Goal: Task Accomplishment & Management: Complete application form

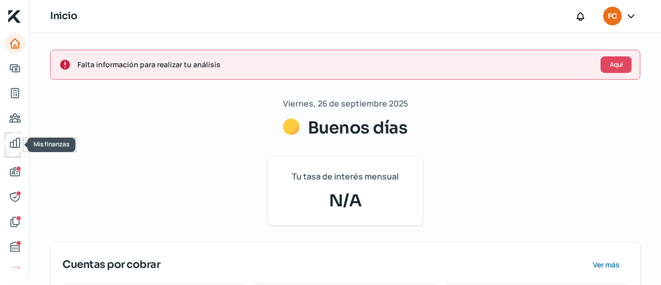
click at [13, 142] on icon "Mis finanzas" at bounding box center [14, 142] width 9 height 9
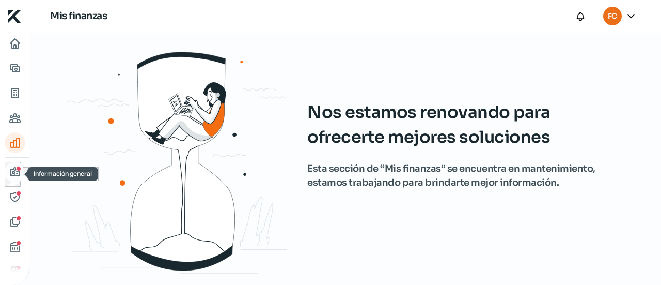
click at [13, 169] on icon "Información general" at bounding box center [15, 172] width 12 height 12
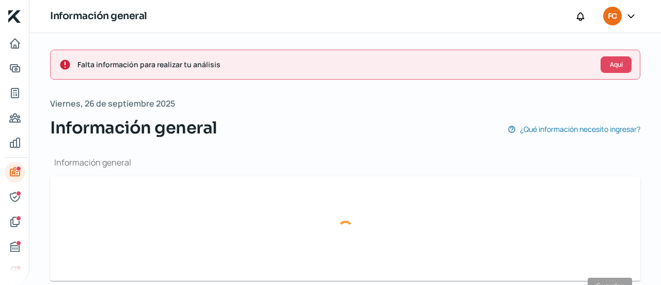
type input "[EMAIL_ADDRESS][DOMAIN_NAME]"
type input "66 - 2137 - 0078"
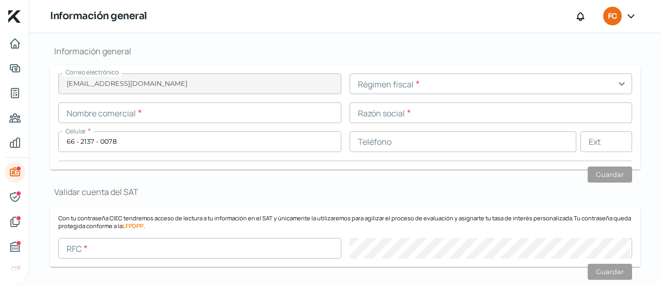
scroll to position [112, 0]
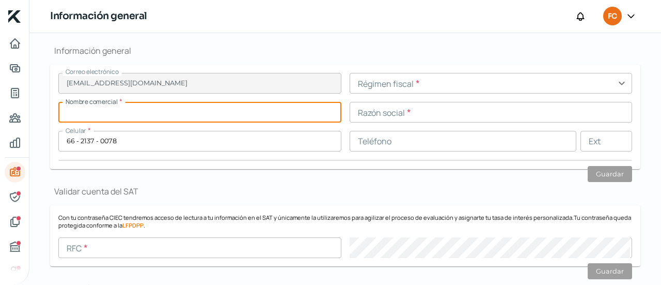
click at [255, 113] on input "text" at bounding box center [199, 112] width 283 height 21
type input "TBHS"
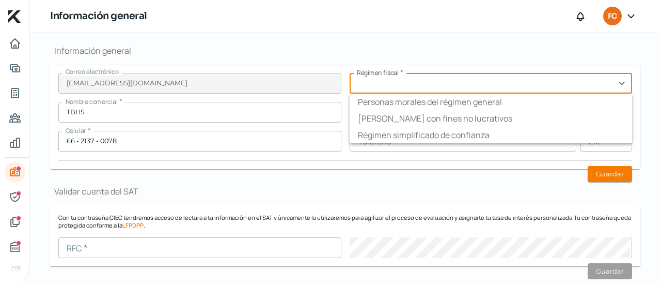
click at [403, 84] on input "text" at bounding box center [491, 83] width 283 height 21
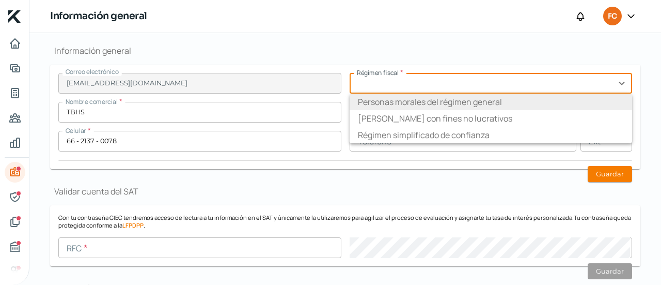
click at [431, 104] on li "Personas morales del régimen general" at bounding box center [491, 101] width 283 height 17
type input "Personas morales del régimen general"
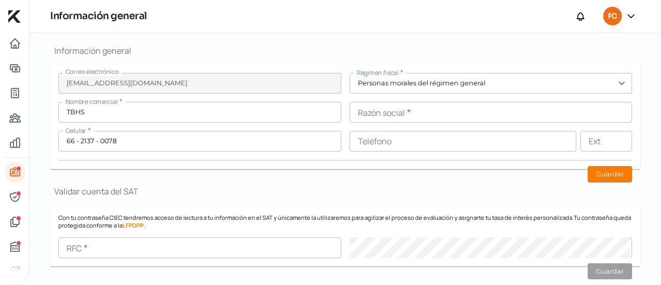
click at [421, 110] on input "text" at bounding box center [491, 112] width 283 height 21
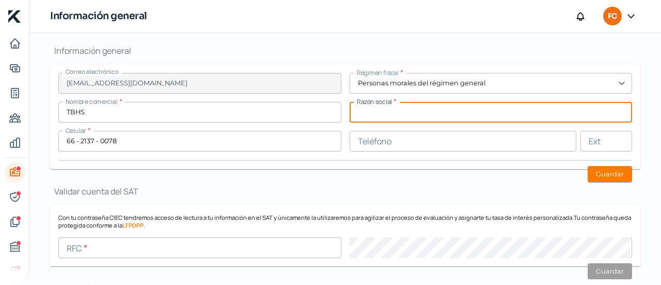
paste input "TBHS INGENIERIA Y SERVICIOS INDUSTRIALES"
type input "TBHS INGENIERIA Y SERVICIOS INDUSTRIALES"
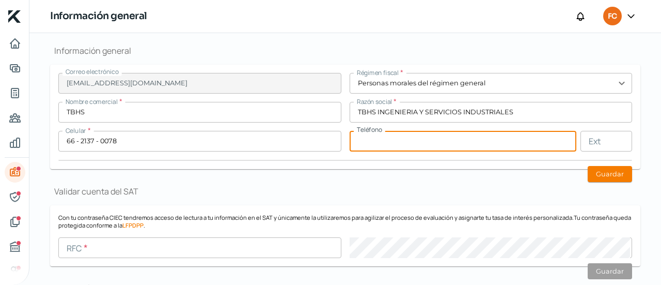
click at [394, 139] on input "text" at bounding box center [463, 141] width 227 height 21
drag, startPoint x: 546, startPoint y: 193, endPoint x: 568, endPoint y: 187, distance: 22.4
click at [546, 193] on h1 "Validar cuenta del SAT" at bounding box center [345, 190] width 590 height 11
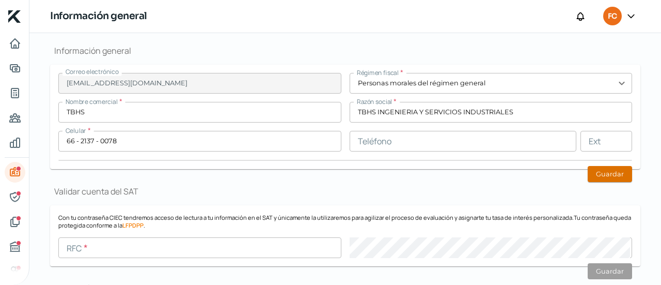
click at [607, 171] on button "Guardar" at bounding box center [610, 174] width 44 height 16
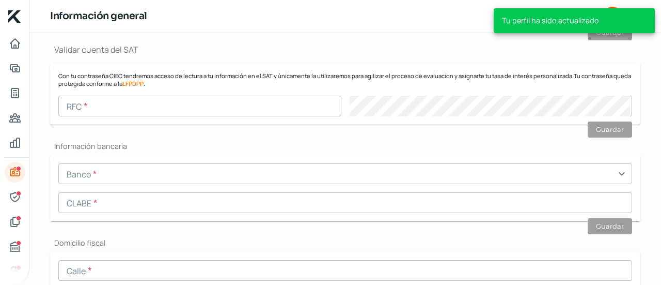
scroll to position [253, 0]
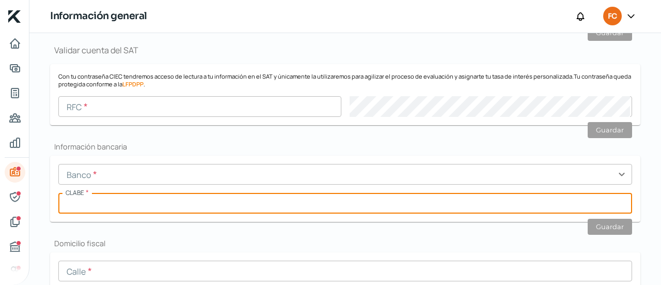
click at [209, 204] on input "text" at bounding box center [345, 203] width 574 height 21
paste input "012760001923671306"
type input "012760001923671306"
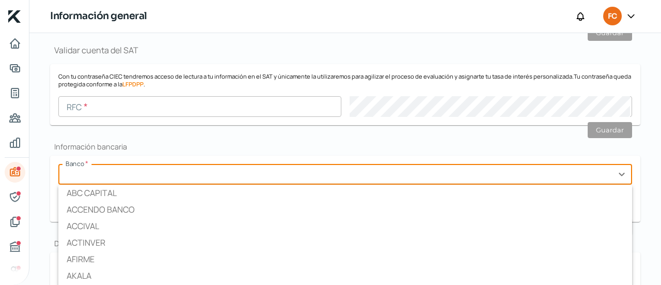
click at [213, 172] on input "text" at bounding box center [345, 174] width 574 height 21
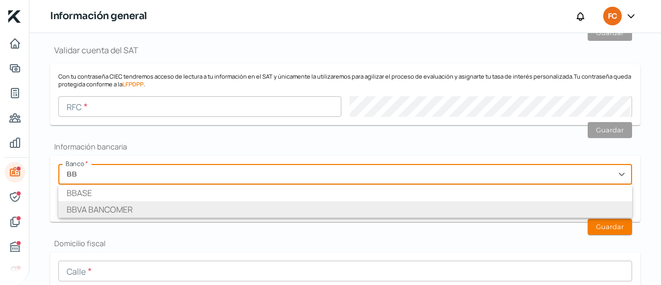
click at [153, 211] on li "BBVA BANCOMER" at bounding box center [345, 209] width 574 height 17
type input "BBVA BANCOMER"
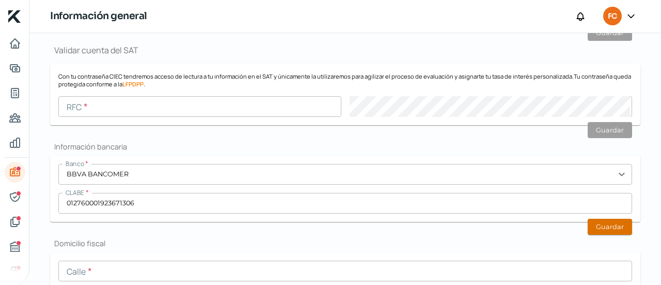
click at [617, 222] on button "Guardar" at bounding box center [610, 226] width 44 height 16
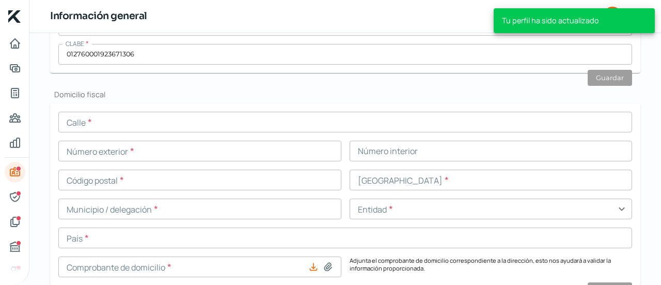
scroll to position [431, 0]
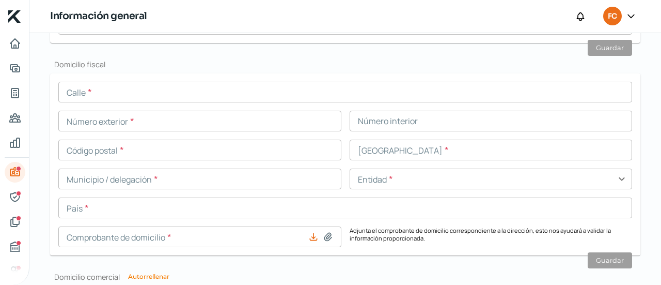
click at [140, 102] on input "text" at bounding box center [345, 92] width 574 height 21
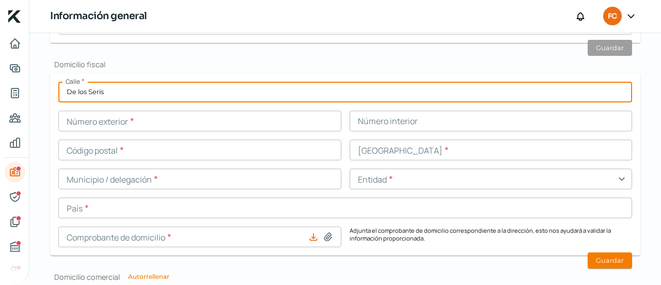
type input "De los Seris"
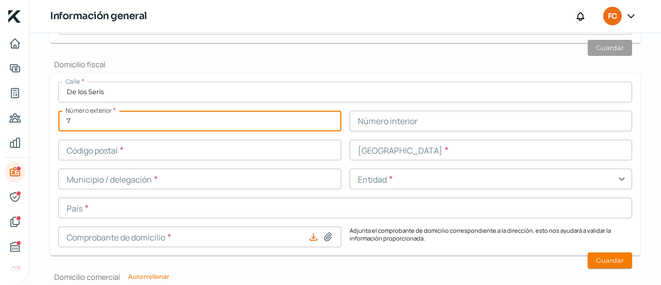
type input "7"
click at [219, 151] on input "text" at bounding box center [199, 149] width 283 height 21
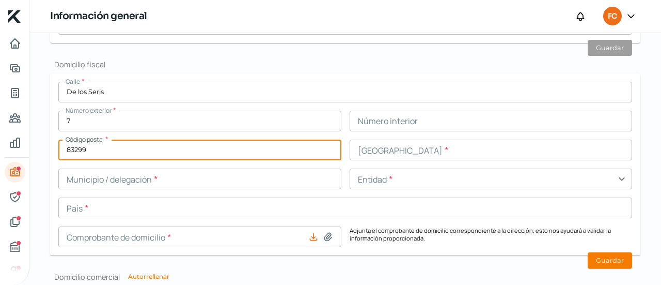
type input "83299"
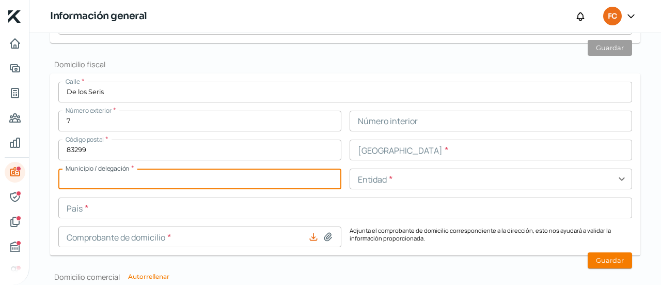
click at [176, 184] on input "text" at bounding box center [199, 178] width 283 height 21
type input "h"
type input "Hermosillo"
click at [155, 205] on input "text" at bounding box center [345, 207] width 574 height 21
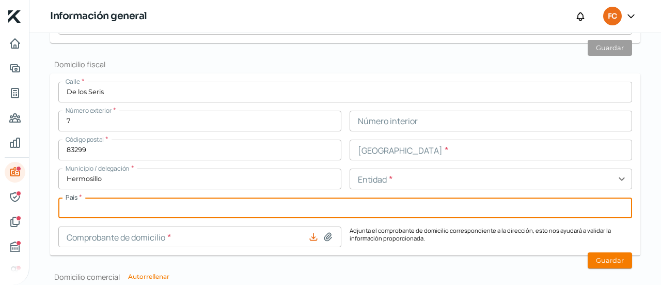
type input "[GEOGRAPHIC_DATA]"
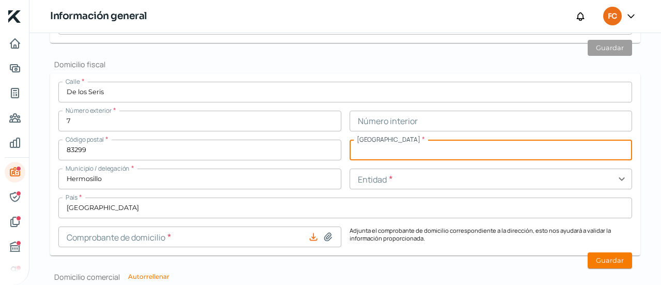
click at [394, 154] on input "text" at bounding box center [491, 149] width 283 height 21
type input "Parque Industrial"
click at [407, 183] on input "text" at bounding box center [491, 178] width 283 height 21
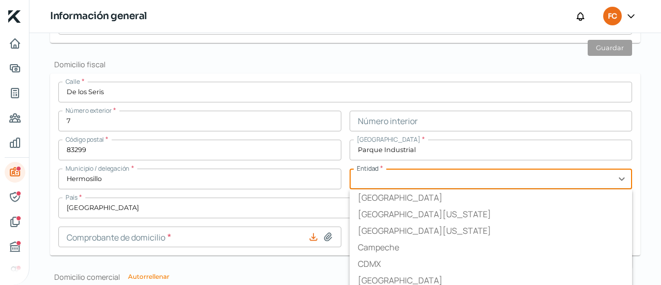
type input "H"
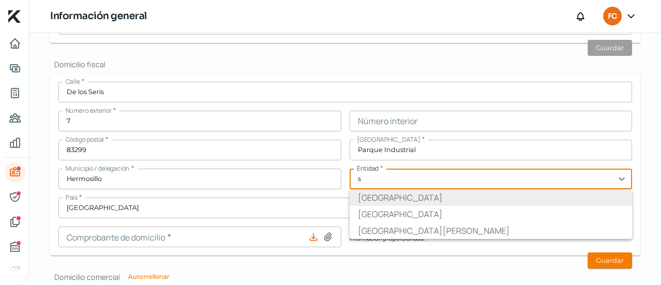
type input "[GEOGRAPHIC_DATA]"
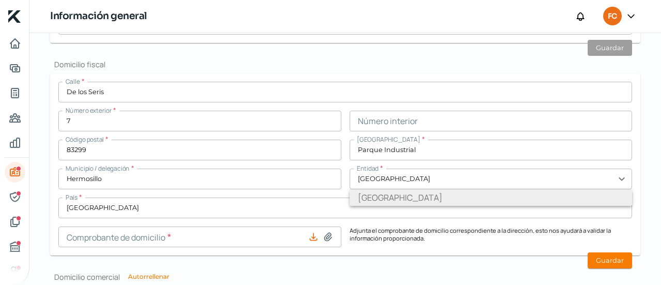
click at [399, 205] on li "[GEOGRAPHIC_DATA]" at bounding box center [491, 197] width 283 height 17
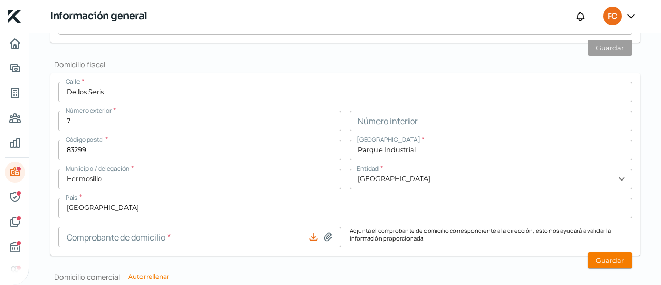
click at [331, 240] on icon at bounding box center [328, 236] width 10 height 10
type input "C:\fakepath\COMPROBANTE DE DOMICILIO TBS INGENIERIA [DATE].pdf"
type input "COMPROBANTE DE DOMICILIO TBS INGENIERIA [DATE].pdf"
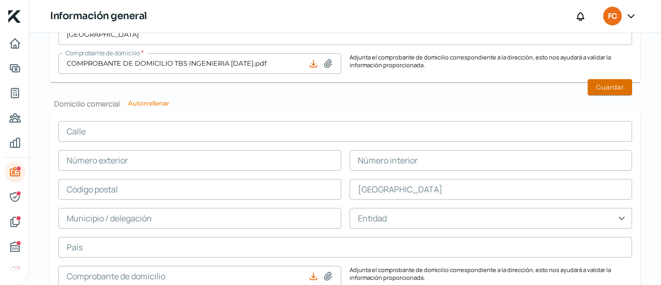
scroll to position [599, 0]
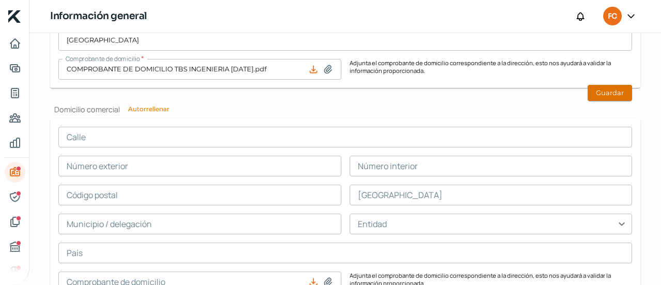
click at [600, 93] on button "Guardar" at bounding box center [610, 93] width 44 height 16
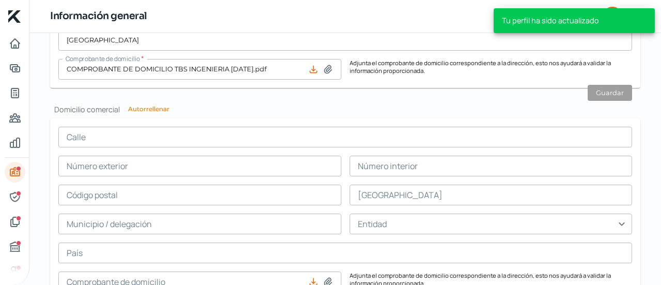
click at [145, 108] on button "Autorrellenar" at bounding box center [148, 109] width 41 height 6
type input "De los Seris"
type input "7"
type input "83299"
type input "Parque Industrial"
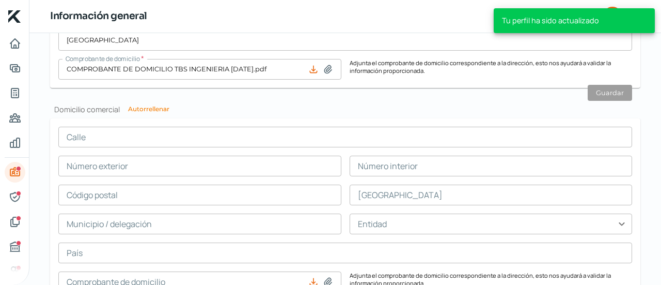
type input "Hermosillo"
type input "[GEOGRAPHIC_DATA]"
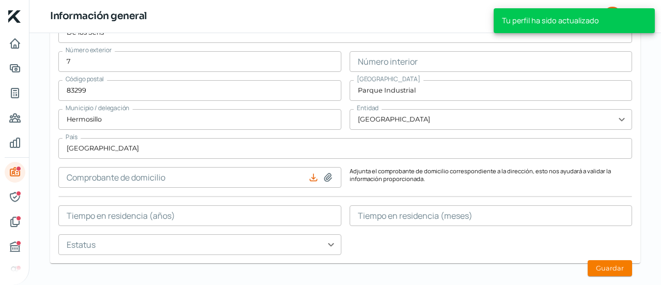
scroll to position [704, 0]
click at [324, 176] on icon at bounding box center [327, 176] width 7 height 8
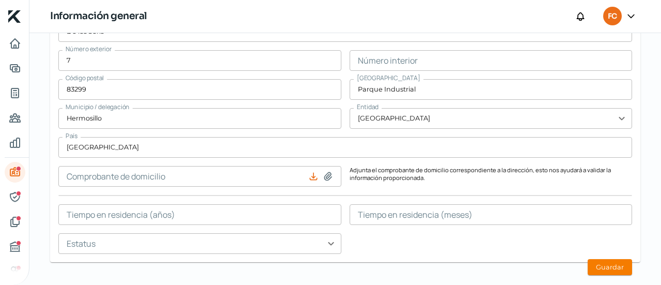
type input "C:\fakepath\COMPROBANTE DE DOMICILIO TBS INGENIERIA [DATE].pdf"
type input "COMPROBANTE DE DOMICILIO TBS INGENIERIA [DATE].pdf"
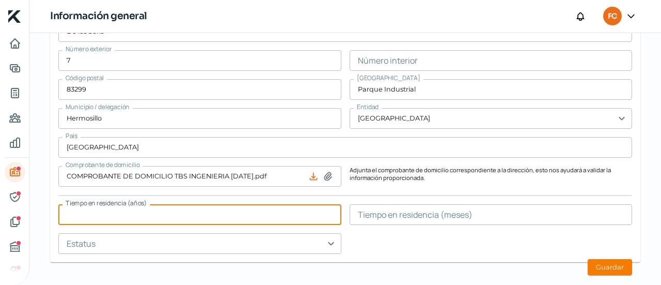
click at [192, 214] on input "text" at bounding box center [199, 214] width 283 height 21
type input "14"
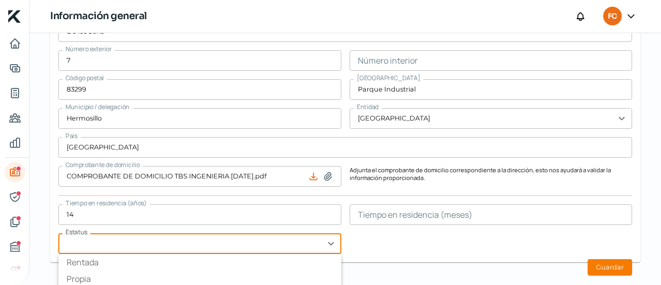
click at [315, 248] on input "text" at bounding box center [199, 243] width 283 height 21
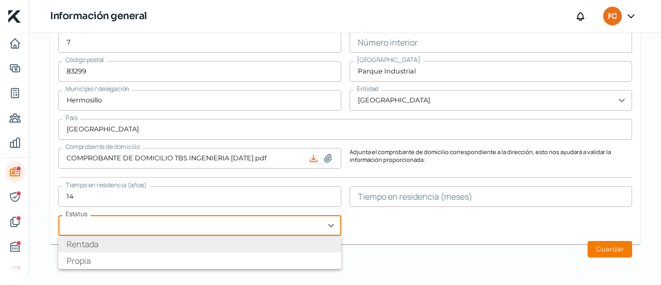
scroll to position [722, 0]
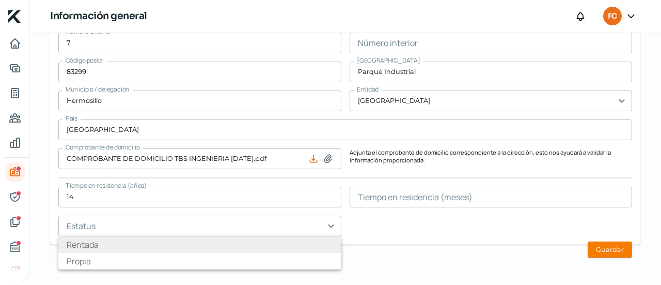
drag, startPoint x: 290, startPoint y: 241, endPoint x: 323, endPoint y: 241, distance: 33.1
click at [291, 241] on li "Rentada" at bounding box center [199, 244] width 283 height 17
type input "Rentada"
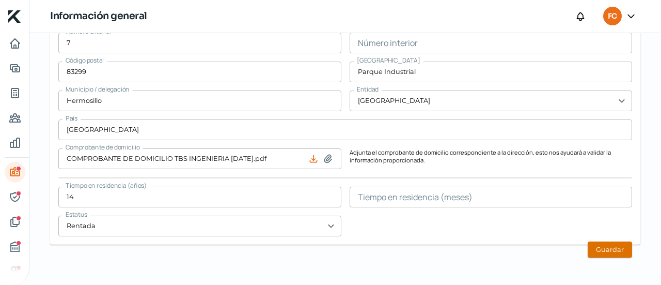
click at [590, 251] on button "Guardar" at bounding box center [610, 249] width 44 height 16
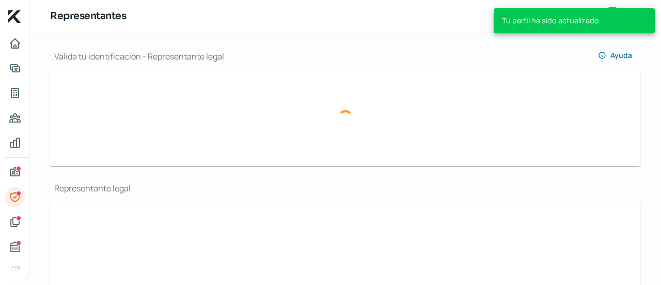
scroll to position [106, 0]
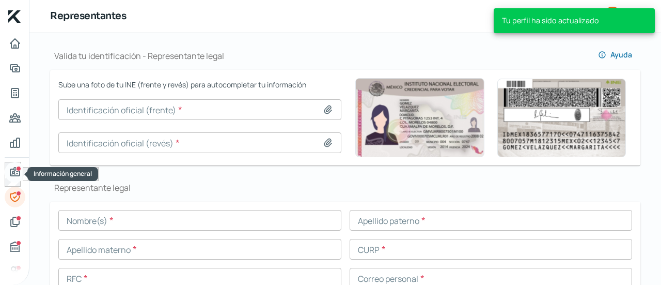
click at [17, 170] on div "Información general" at bounding box center [18, 168] width 5 height 5
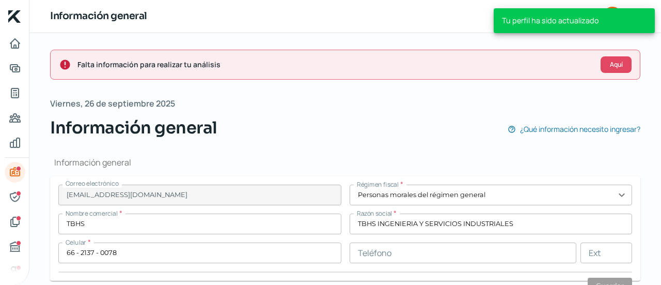
type input "De los Seris"
type input "7"
type input "83299"
type input "Parque Industrial"
type input "Hermosillo"
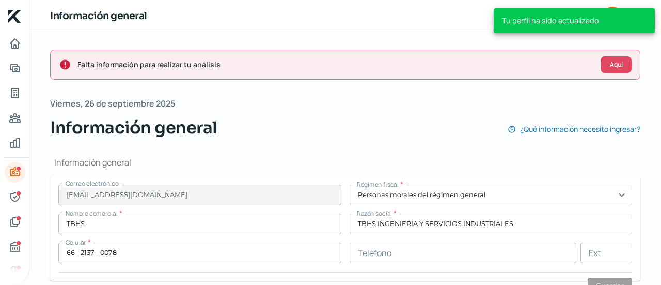
type input "[GEOGRAPHIC_DATA]"
type input "COMPROBANTE DE DOMICILIO TBS INGENIERIA [DATE].pdf"
type input "14"
type input "0"
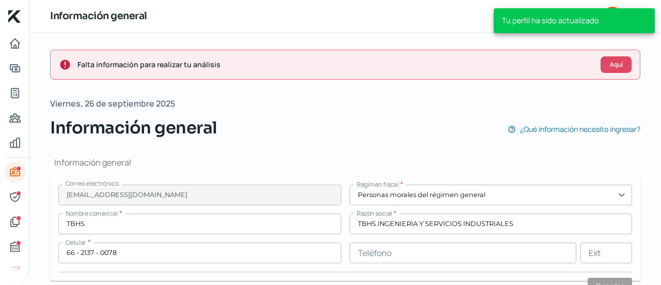
type input "Rentada"
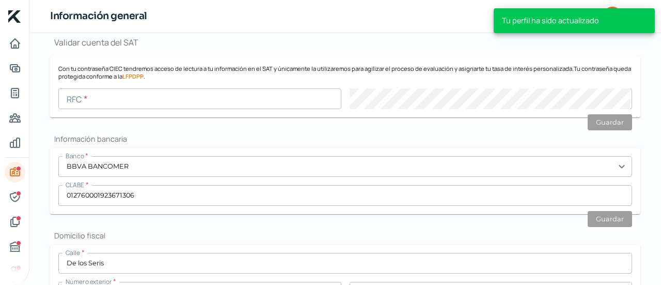
scroll to position [265, 0]
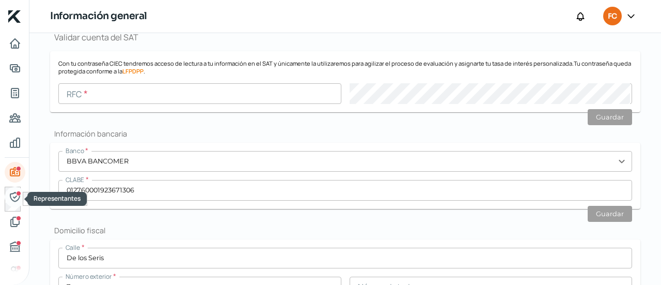
click at [13, 199] on icon "Representantes" at bounding box center [15, 197] width 12 height 12
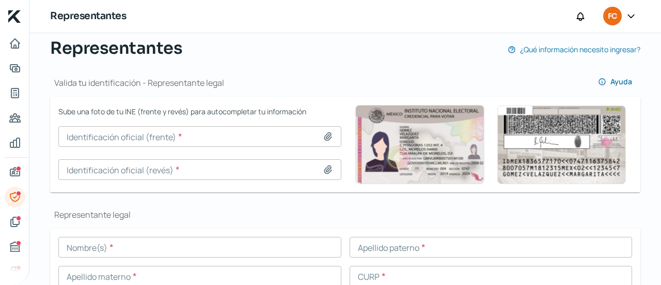
scroll to position [81, 0]
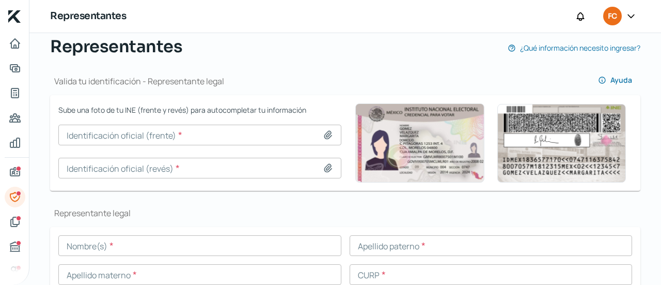
click at [327, 130] on icon at bounding box center [328, 135] width 10 height 10
type input "C:\fakepath\[PERSON_NAME] FRANCISCO_page Anverso.jpg"
type input "[PERSON_NAME] [PERSON_NAME].jpg"
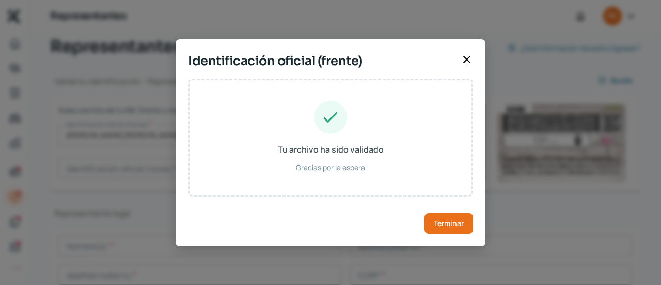
type input "[PERSON_NAME]"
type input "COOF760830HSRRRR07"
type input "CRORFR76083026H400"
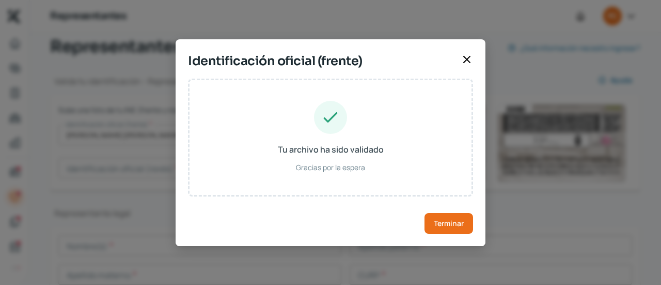
type input "[DATE]"
type input "Hombre"
click at [430, 229] on button "Terminar" at bounding box center [449, 223] width 49 height 21
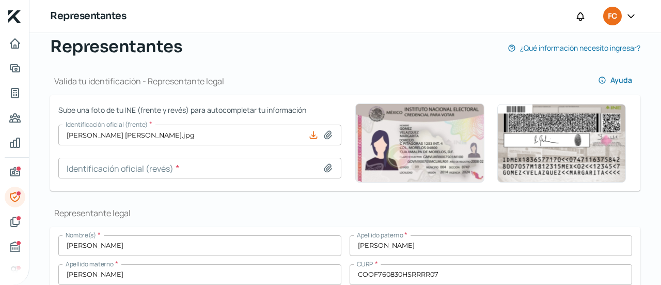
click at [326, 170] on icon at bounding box center [327, 168] width 7 height 8
type input "C:\fakepath\[PERSON_NAME] FRANCISCO_page Reverso.jpg"
type input "[PERSON_NAME] [PERSON_NAME].jpg"
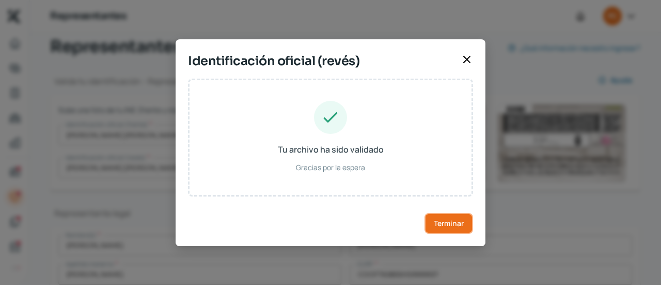
click at [448, 230] on button "Terminar" at bounding box center [449, 223] width 49 height 21
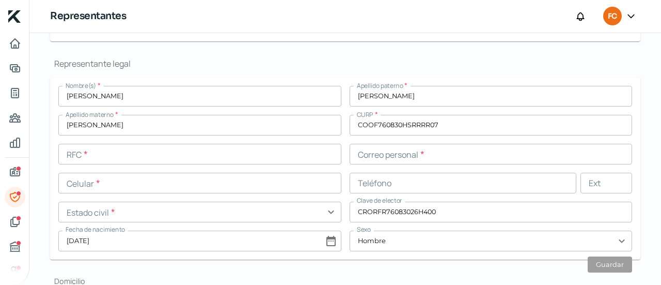
scroll to position [233, 0]
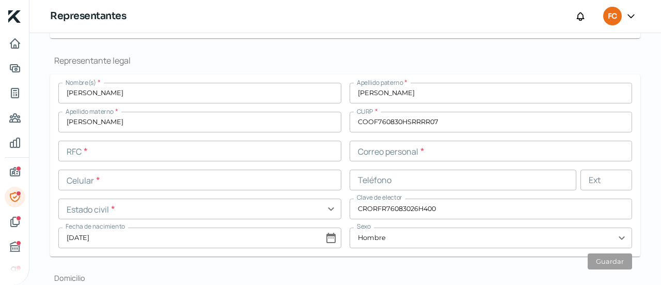
click at [159, 155] on input "text" at bounding box center [199, 150] width 283 height 21
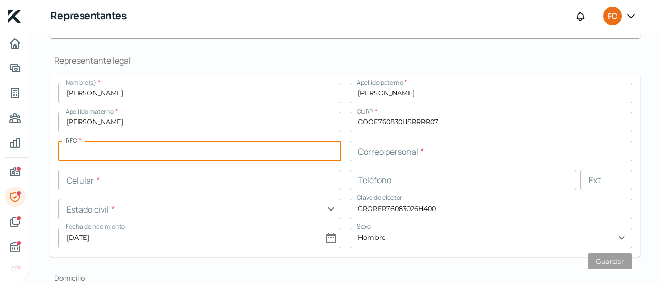
paste input "COOF760830CT4"
type input "COOF760830CT4"
click at [193, 182] on input "text" at bounding box center [199, 179] width 283 height 21
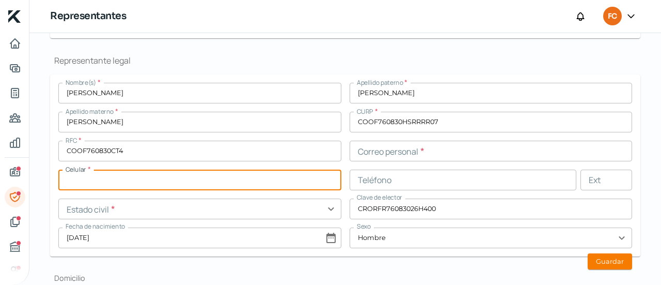
paste input "66 - 2250 - 4616"
type input "66 - 2250 - 4616"
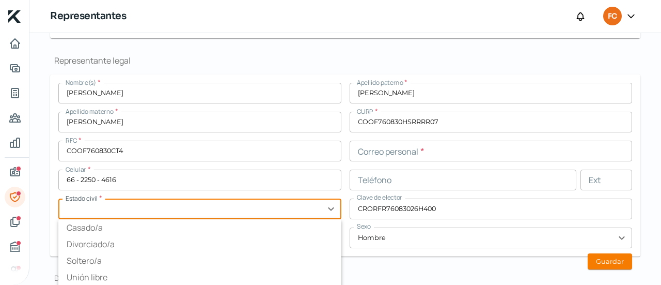
click at [228, 213] on input "text" at bounding box center [199, 208] width 283 height 21
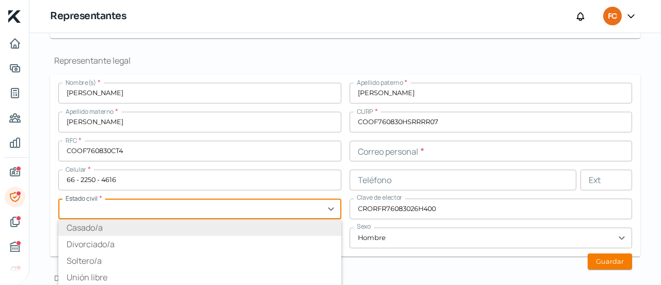
click at [83, 230] on li "Casado/a" at bounding box center [199, 227] width 283 height 17
type input "Casado/a"
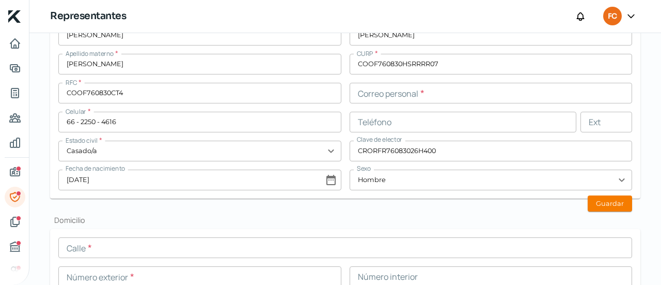
scroll to position [291, 0]
click at [408, 93] on input "text" at bounding box center [491, 93] width 283 height 21
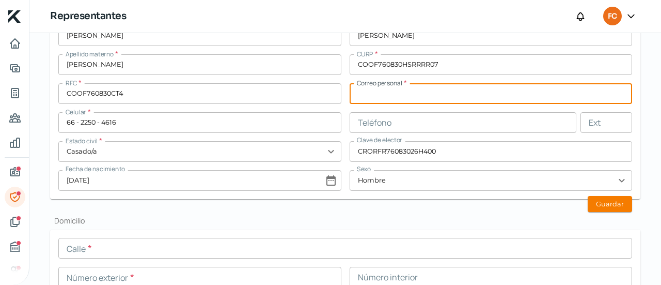
paste input "[EMAIL_ADDRESS][DOMAIN_NAME]"
type input "[EMAIL_ADDRESS][DOMAIN_NAME]"
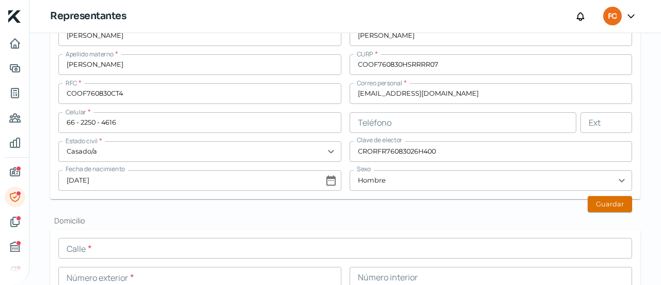
click at [606, 201] on button "Guardar" at bounding box center [610, 204] width 44 height 16
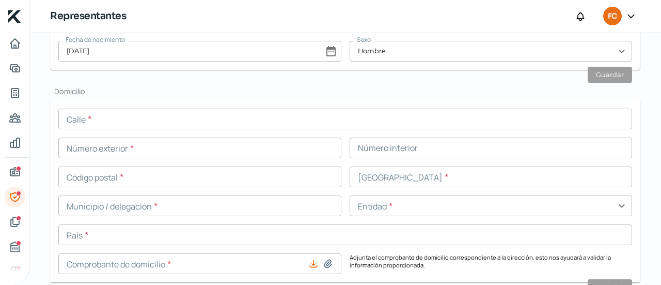
scroll to position [419, 0]
click at [152, 116] on input "text" at bounding box center [345, 119] width 574 height 21
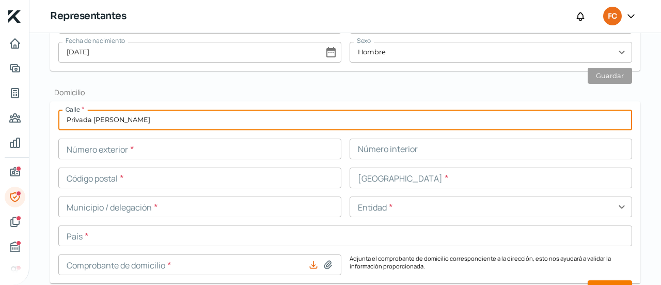
type input "Privada [PERSON_NAME]"
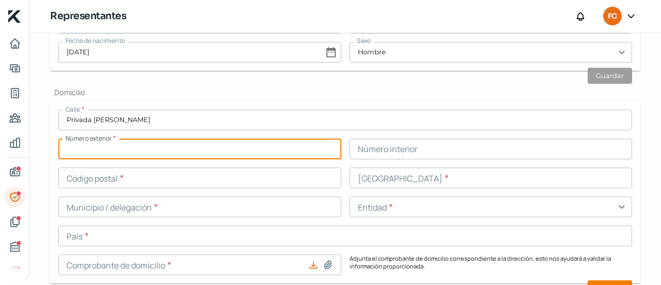
click at [132, 145] on input "text" at bounding box center [199, 148] width 283 height 21
type input "2"
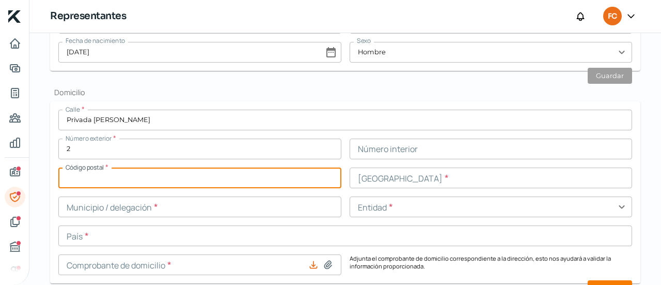
click at [85, 177] on input "text" at bounding box center [199, 177] width 283 height 21
type input "83114"
click at [173, 212] on input "text" at bounding box center [199, 206] width 283 height 21
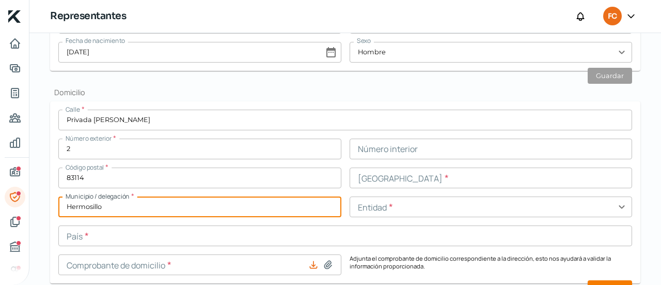
type input "Hermosillo"
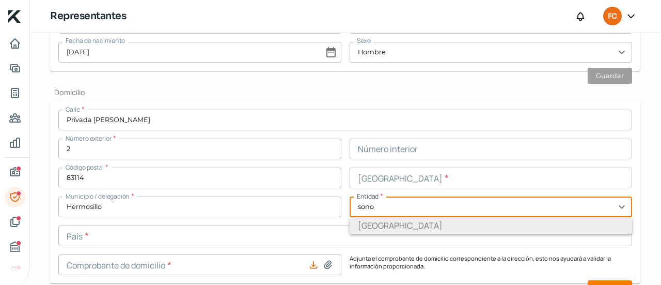
click at [381, 228] on li "[GEOGRAPHIC_DATA]" at bounding box center [491, 225] width 283 height 17
type input "[GEOGRAPHIC_DATA]"
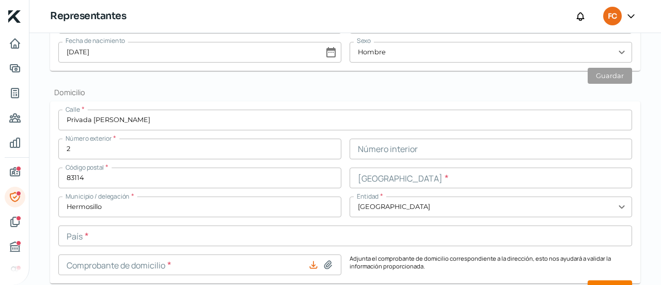
click at [296, 239] on input "text" at bounding box center [345, 235] width 574 height 21
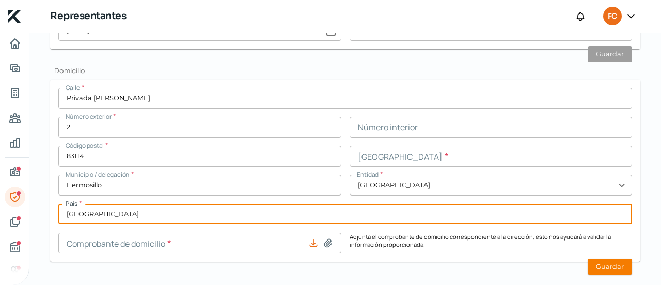
scroll to position [442, 0]
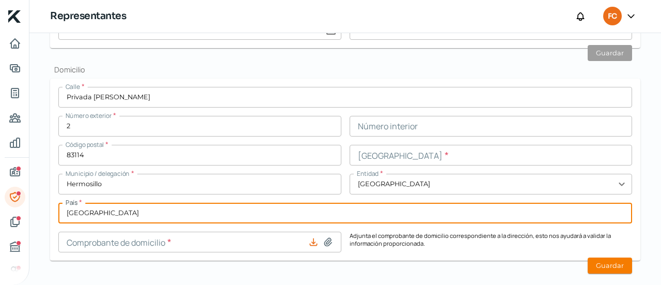
type input "[GEOGRAPHIC_DATA]"
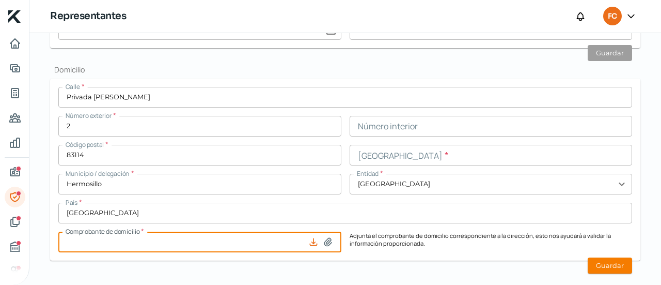
click at [327, 236] on input at bounding box center [199, 241] width 283 height 21
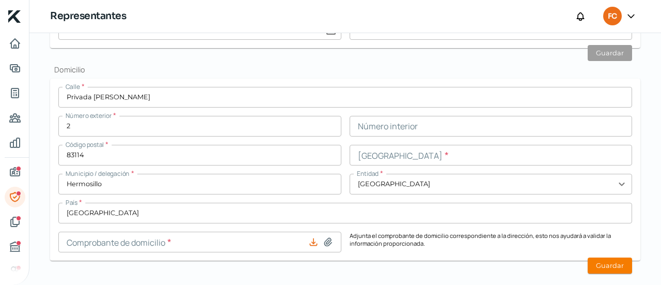
type input "C:\fakepath\Comprobante de [PERSON_NAME].pdf"
type input "Comprobante de Domicilio FJCO.pdf"
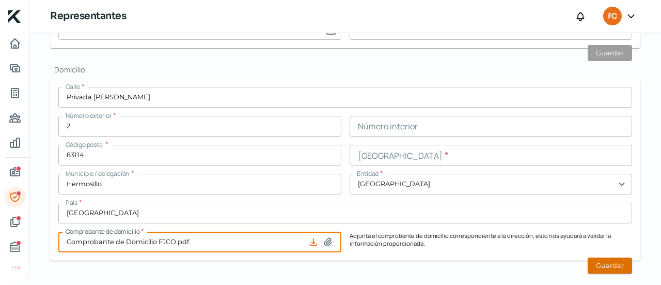
click at [594, 259] on button "Guardar" at bounding box center [610, 265] width 44 height 16
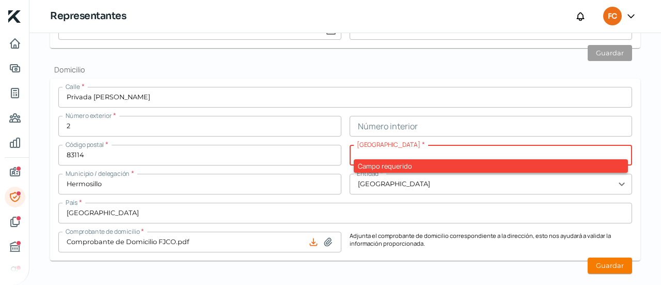
click at [412, 150] on input "text" at bounding box center [491, 155] width 283 height 21
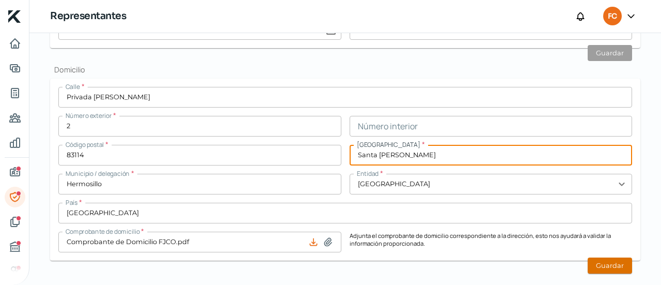
type input "Santa [PERSON_NAME]"
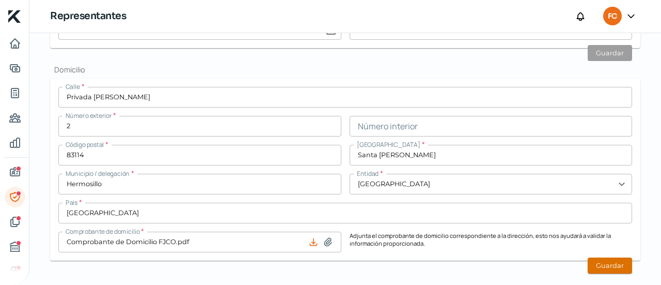
click at [606, 261] on button "Guardar" at bounding box center [610, 265] width 44 height 16
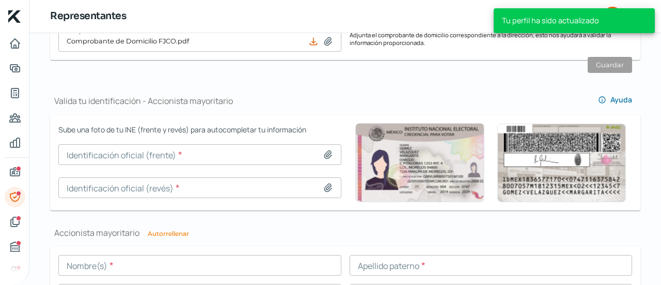
scroll to position [686, 0]
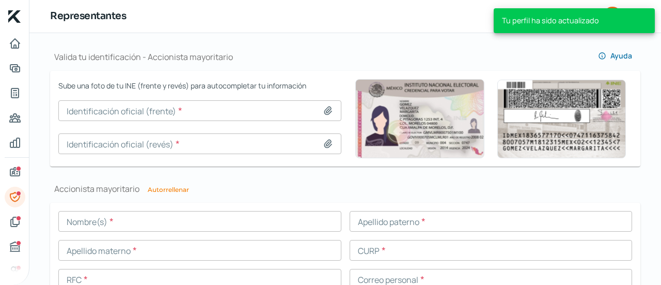
click at [327, 115] on icon at bounding box center [328, 110] width 10 height 10
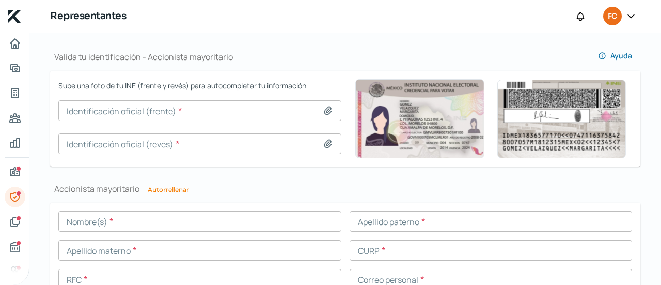
type input "C:\fakepath\[PERSON_NAME] FRANCISCO_page Anverso.jpg"
type input "[PERSON_NAME] [PERSON_NAME].jpg"
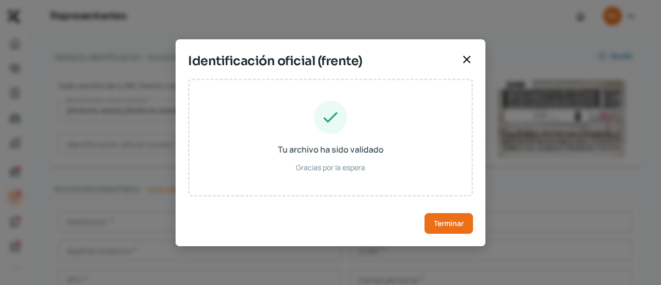
type input "[PERSON_NAME]"
type input "COOF760830HSRRRR07"
type input "CRORFR76083026H400"
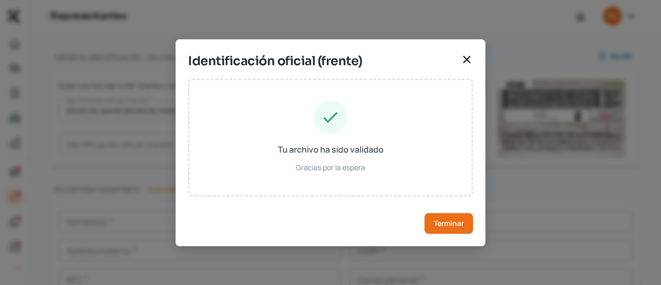
type input "[DATE]"
type input "Hombre"
click at [460, 221] on span "Terminar" at bounding box center [449, 223] width 30 height 7
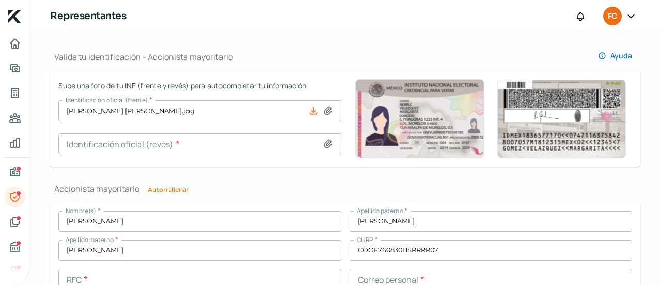
click at [328, 147] on icon at bounding box center [328, 143] width 10 height 10
type input "C:\fakepath\[PERSON_NAME] FRANCISCO_page Reverso.jpg"
type input "[PERSON_NAME] [PERSON_NAME].jpg"
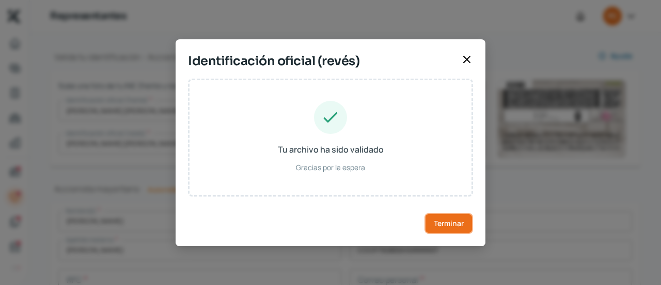
click at [445, 224] on span "Terminar" at bounding box center [449, 223] width 30 height 7
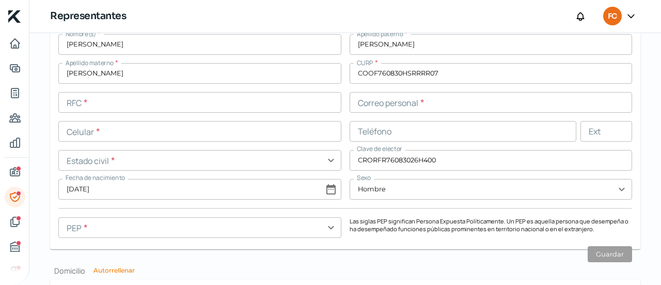
scroll to position [866, 0]
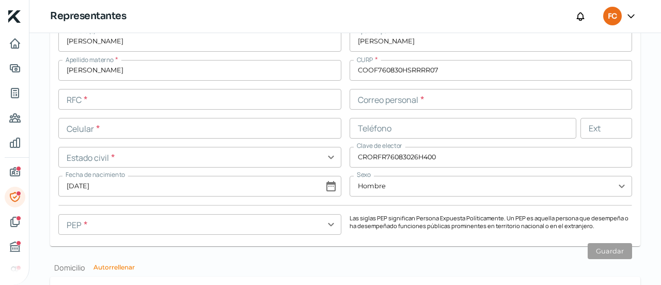
click at [142, 91] on input "text" at bounding box center [199, 99] width 283 height 21
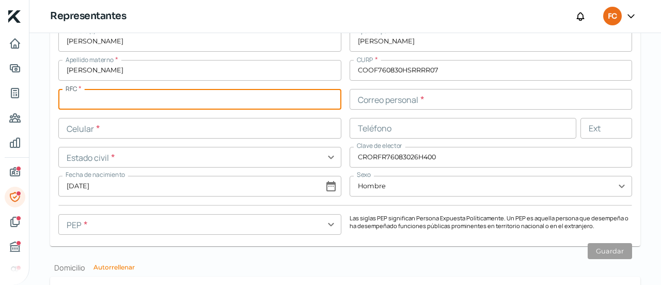
paste input "COOF760830CT4"
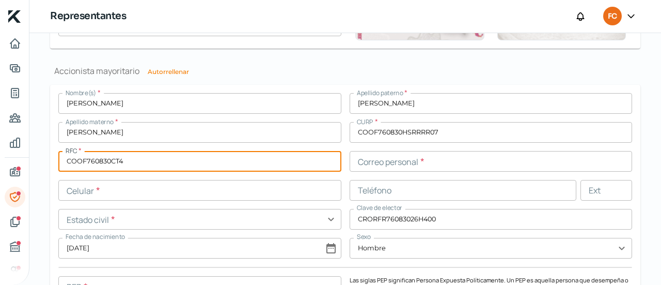
scroll to position [800, 0]
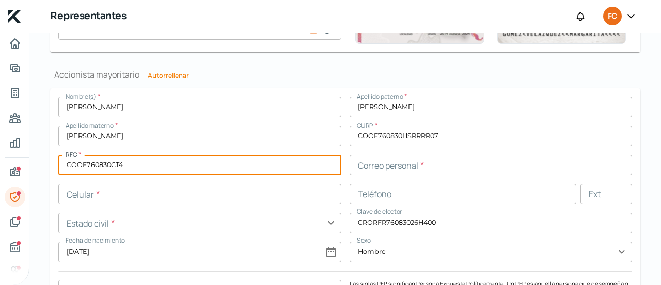
type input "COOF760830CT4"
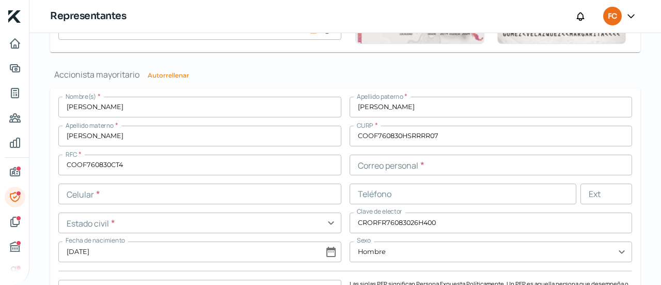
click at [167, 76] on button "Autorrellenar" at bounding box center [168, 75] width 41 height 6
type input "[EMAIL_ADDRESS][DOMAIN_NAME]"
type input "66 - 2250 - 4616"
type input "Casado/a"
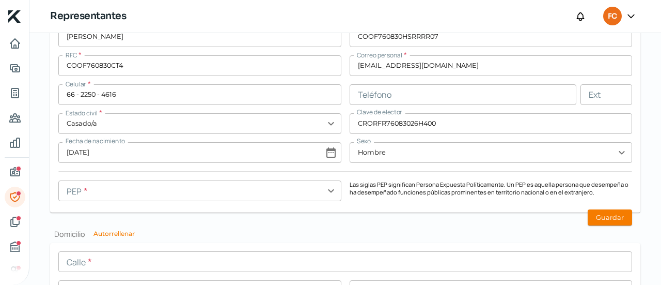
scroll to position [914, 0]
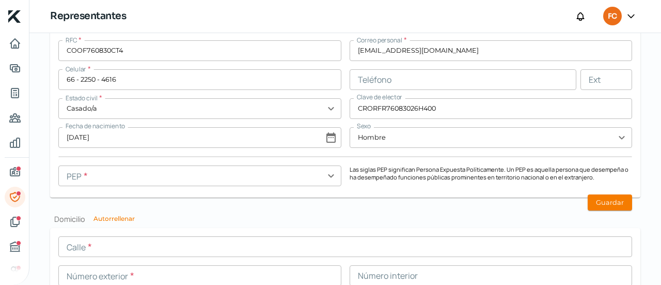
click at [328, 175] on input "text" at bounding box center [199, 175] width 283 height 21
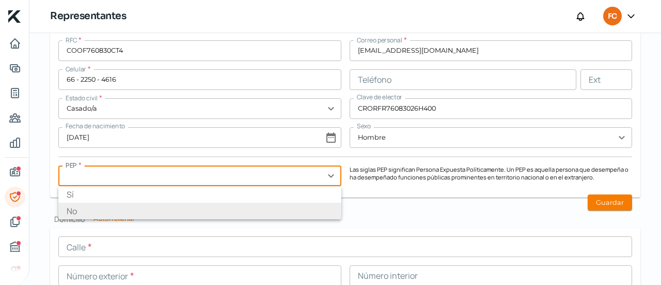
click at [242, 210] on li "No" at bounding box center [199, 210] width 283 height 17
type input "No"
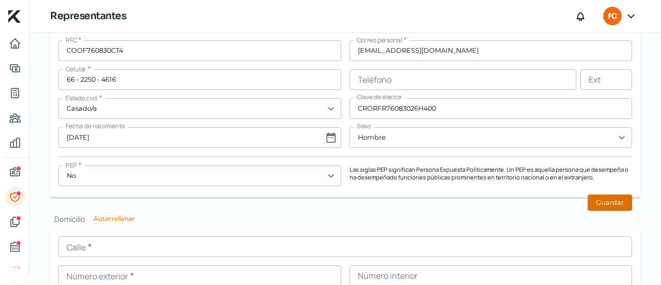
click at [614, 203] on button "Guardar" at bounding box center [610, 202] width 44 height 16
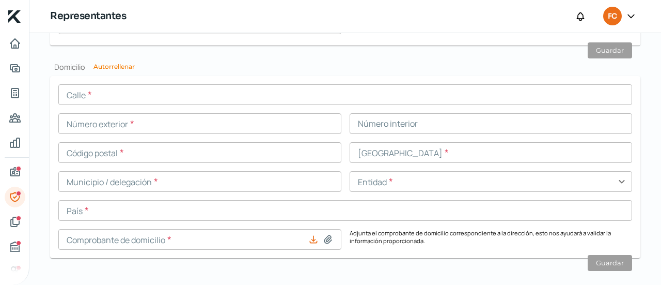
scroll to position [1066, 0]
click at [109, 69] on button "Autorrellenar" at bounding box center [113, 67] width 41 height 6
type input "Privada [PERSON_NAME]"
type input "2"
type input "83114"
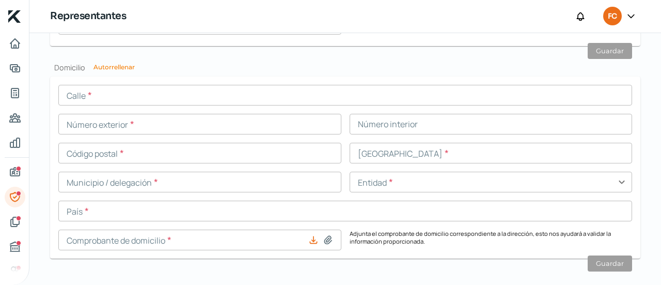
type input "Santa [PERSON_NAME]"
type input "Hermosillo"
type input "[GEOGRAPHIC_DATA]"
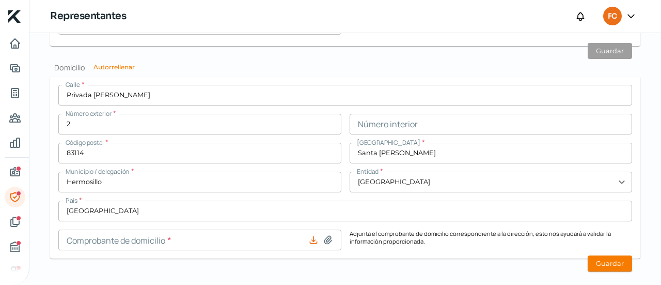
scroll to position [1080, 0]
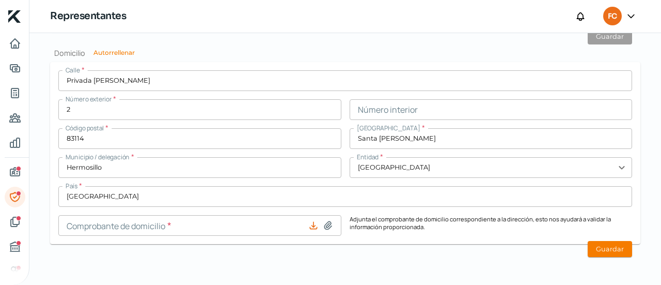
click at [326, 225] on icon at bounding box center [328, 225] width 10 height 10
type input "C:\fakepath\CSF FCO [DATE].pdf"
type input "CSF FCO [DATE].pdf"
click at [599, 243] on button "Guardar" at bounding box center [610, 249] width 44 height 16
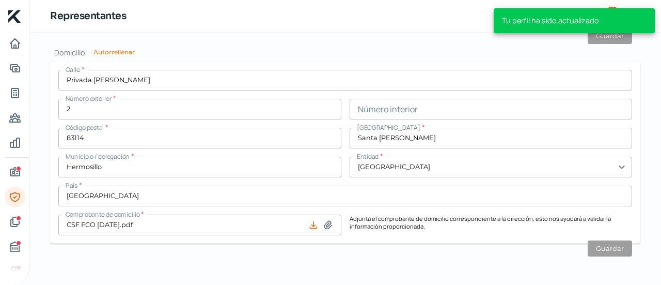
scroll to position [1051, 0]
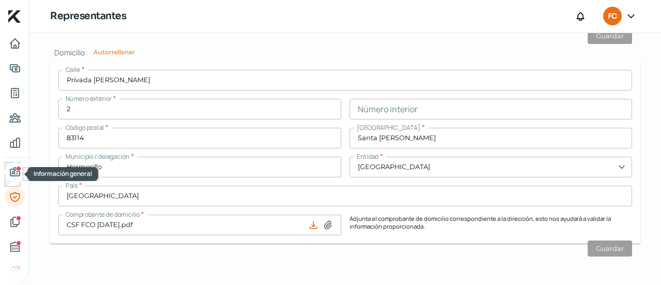
click at [15, 179] on link "Información general" at bounding box center [15, 172] width 21 height 21
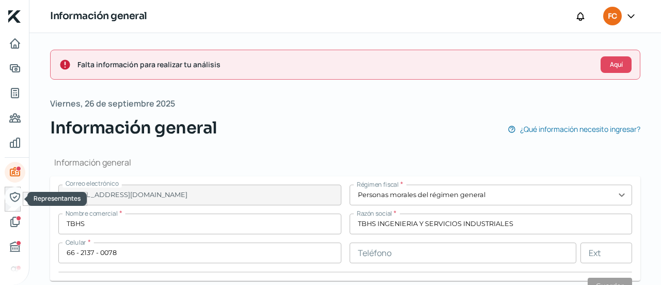
type input "De los Seris"
type input "7"
type input "83299"
type input "Parque Industrial"
type input "Hermosillo"
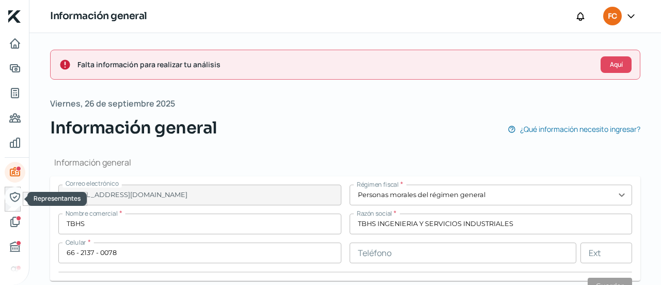
type input "[GEOGRAPHIC_DATA]"
type input "COMPROBANTE DE DOMICILIO TBS INGENIERIA [DATE].pdf"
type input "14"
type input "0"
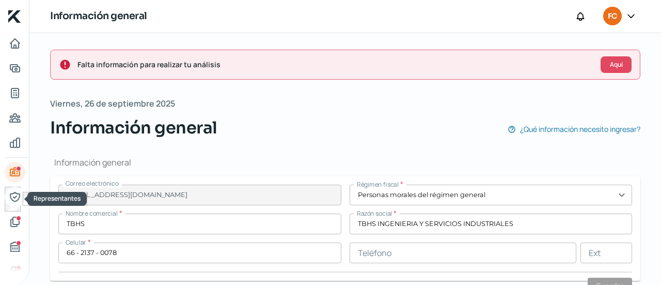
type input "Rentada"
click at [15, 197] on icon "Representantes" at bounding box center [14, 196] width 9 height 9
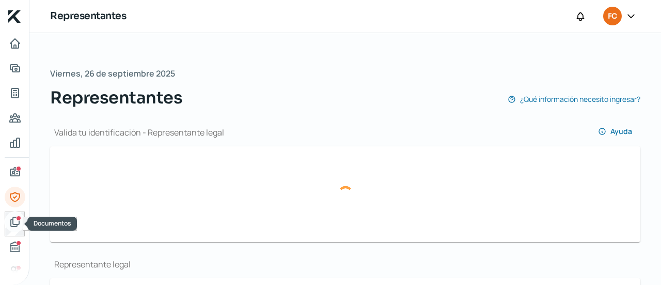
type input "[PERSON_NAME] [PERSON_NAME].jpg"
type input "[PERSON_NAME]"
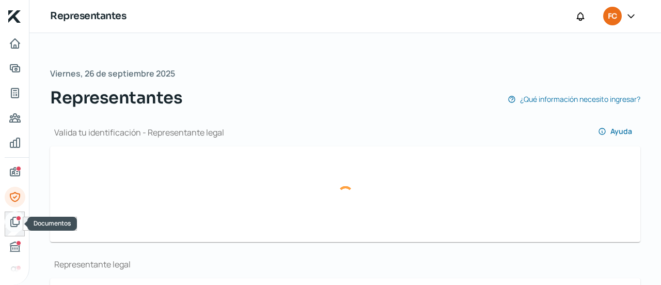
type input "COOF760830HSRRRR07"
type input "COOF760830CT4"
type input "[EMAIL_ADDRESS][DOMAIN_NAME]"
type input "66 - 2250 - 4616"
type input "Casado/a"
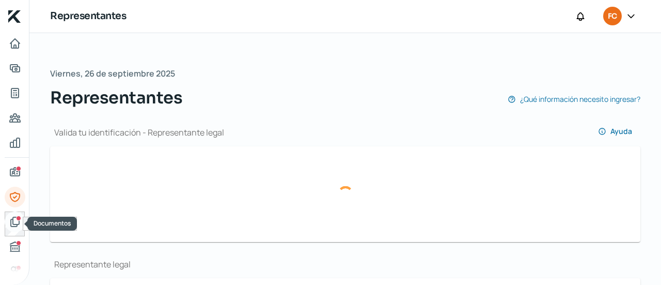
type input "CRORFR76083026H400"
type input "[DATE]"
type input "Hombre"
type input "[PERSON_NAME] [PERSON_NAME].jpg"
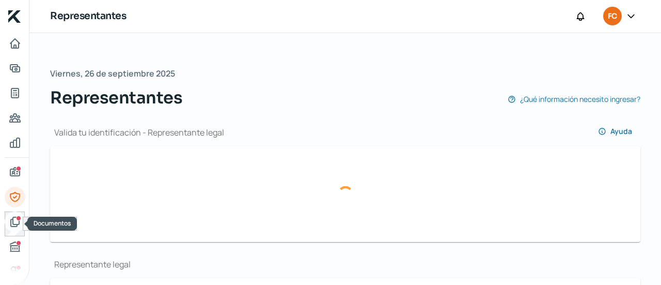
type input "[PERSON_NAME]"
type input "COOF760830HSRRRR07"
type input "COOF760830CT4"
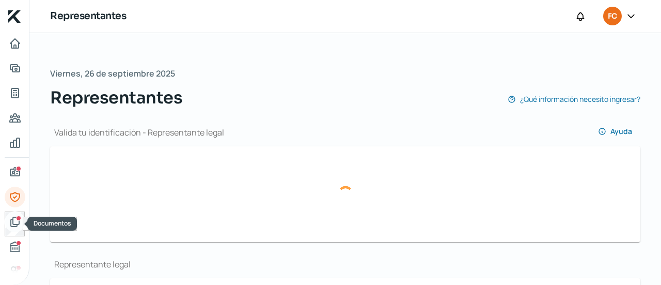
type input "[EMAIL_ADDRESS][DOMAIN_NAME]"
type input "66 - 2250 - 4616"
type input "Casado/a"
type input "CRORFR76083026H400"
type input "[DATE]"
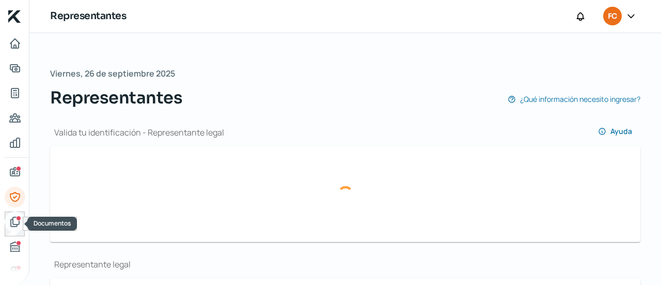
type input "Hombre"
type input "No"
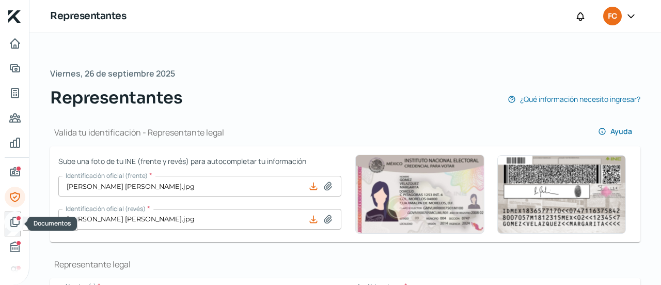
click at [14, 217] on icon "Documentos" at bounding box center [15, 221] width 12 height 12
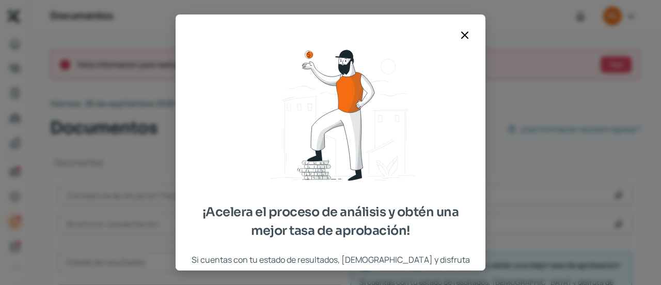
click at [464, 46] on div "¡Acelera el proceso de análisis y obtén una mejor tasa de aprobación! Si cuenta…" at bounding box center [331, 149] width 310 height 244
click at [464, 38] on icon at bounding box center [465, 35] width 12 height 12
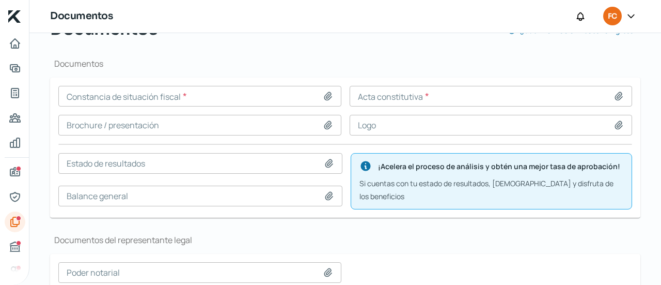
scroll to position [100, 0]
click at [325, 93] on icon at bounding box center [328, 95] width 10 height 10
type input "C:\fakepath\CSF TBHS [DATE].pdf"
type input "CSF TBHS [DATE].pdf"
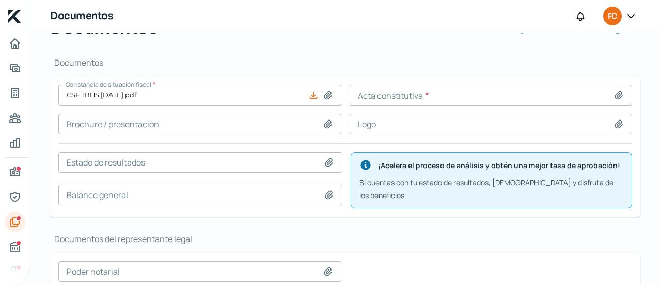
click at [324, 126] on icon at bounding box center [327, 124] width 7 height 8
type input "C:\fakepath\Fotografia Frontal Oficina TBHS INGENIERIA.JPG"
type input "Fotografia Frontal Oficina TBHS INGENIERIA.JPG"
click at [330, 192] on icon at bounding box center [328, 195] width 7 height 8
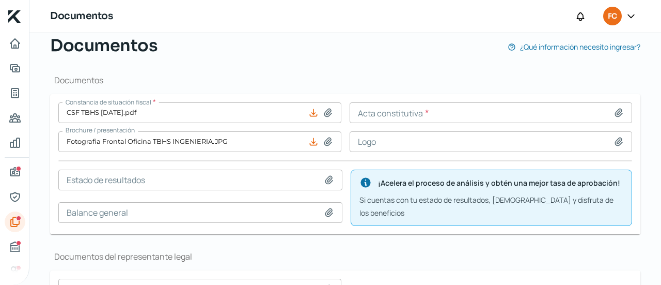
scroll to position [82, 0]
click at [615, 114] on icon at bounding box center [618, 113] width 7 height 8
type input "C:\fakepath\Acta Constitutiva TBHS INGENIERIA.pdf"
type input "Acta Constitutiva TBHS INGENIERIA.pdf"
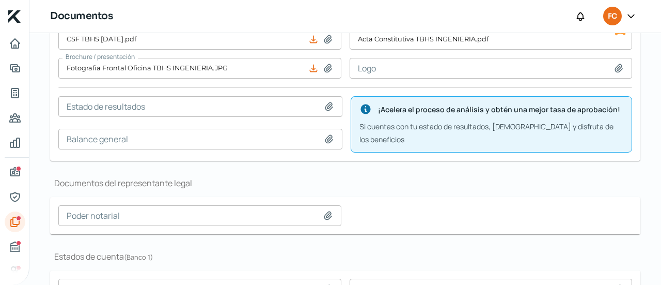
scroll to position [155, 0]
click at [328, 212] on icon at bounding box center [327, 216] width 7 height 8
type input "C:\fakepath\Acta Constitutiva TBHS (2.07M).pdf"
type input "Acta Constitutiva TBHS (2.07M).pdf"
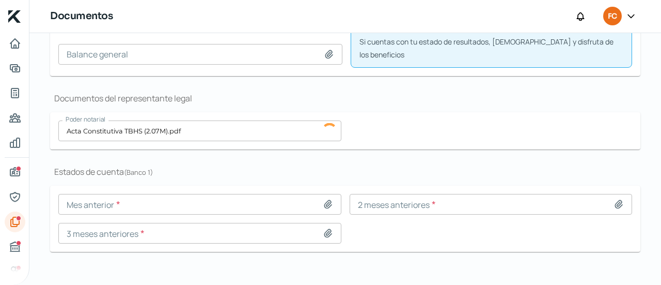
scroll to position [241, 0]
click at [325, 199] on icon at bounding box center [328, 203] width 10 height 10
type input "C:\fakepath\Edo de Cuenta TBHS TDD Bancomer [DATE].pdf"
type input "Edo de Cuenta TBHS TDD Bancomer [DATE].pdf"
click at [615, 200] on icon at bounding box center [618, 204] width 7 height 8
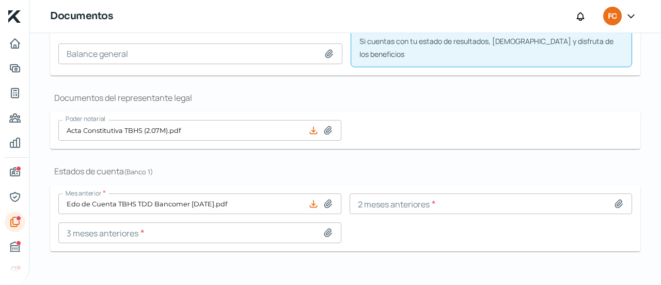
type input "C:\fakepath\Edo de Cuenta TBHS TDD Bancomer [DATE].pdf"
type input "Edo de Cuenta TBHS TDD Bancomer [DATE].pdf"
click at [324, 227] on icon at bounding box center [328, 232] width 10 height 10
type input "C:\fakepath\Edo de Cuenta TBHS TDD Bancomer [DATE].pdf"
type input "Edo de Cuenta TBHS TDD Bancomer [DATE].pdf"
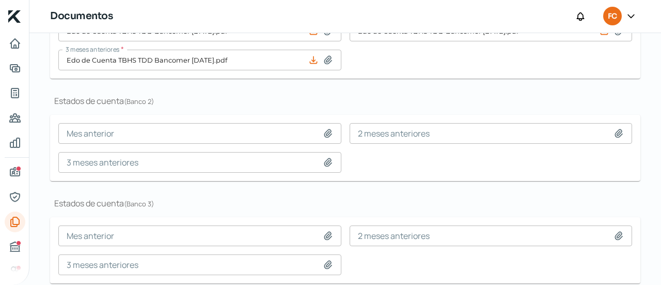
scroll to position [382, 0]
click at [328, 131] on icon at bounding box center [327, 135] width 7 height 8
type input "C:\fakepath\Edo de Cuenta TBHS TDD Banorte [DATE].PDF"
type input "Edo de Cuenta TBHS TDD Banorte [DATE].PDF"
click at [614, 129] on icon at bounding box center [619, 134] width 10 height 10
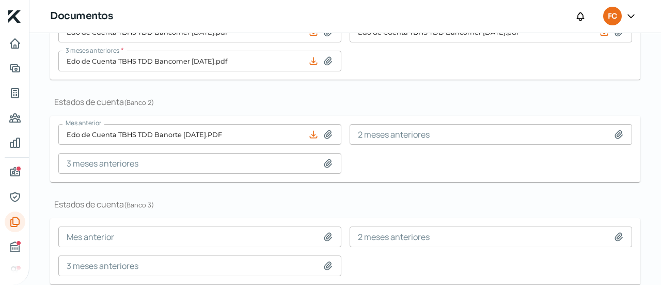
type input "C:\fakepath\Edo de Cuenta TBHS TDD Banorte [DATE].pdf"
type input "Edo de Cuenta TBHS TDD Banorte [DATE].pdf"
click at [326, 160] on icon at bounding box center [327, 164] width 7 height 8
type input "C:\fakepath\Edo de Cuenta TBHS TDD Banorte [DATE].pdf"
type input "Edo de Cuenta TBHS TDD Banorte [DATE].pdf"
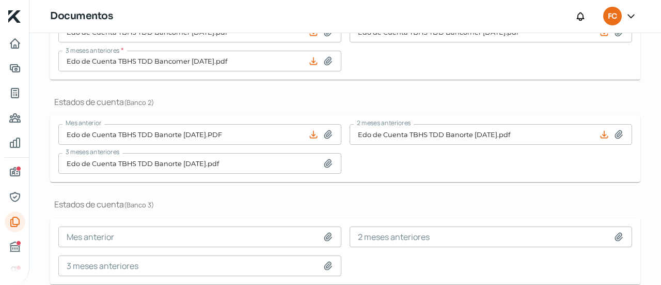
click at [324, 233] on icon at bounding box center [327, 237] width 7 height 8
type input "C:\fakepath\Edo de Cuenta Dlls TBHS Banorte [DATE].PDF"
type input "Edo de Cuenta Dlls TBHS Banorte [DATE].PDF"
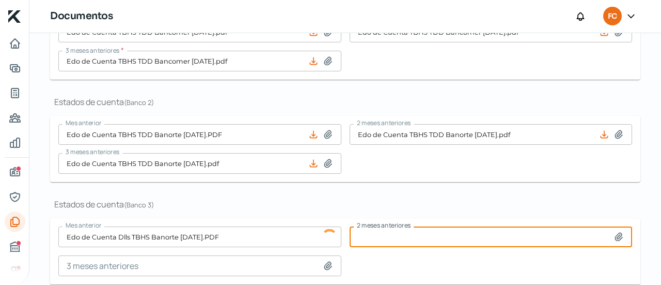
click at [614, 226] on input at bounding box center [491, 236] width 283 height 21
type input "C:\fakepath\Edo de Cuenta Dlls TBHS Banorte [DATE].pdf"
type input "Edo de Cuenta Dlls TBHS Banorte [DATE].pdf"
click at [328, 260] on icon at bounding box center [328, 265] width 10 height 10
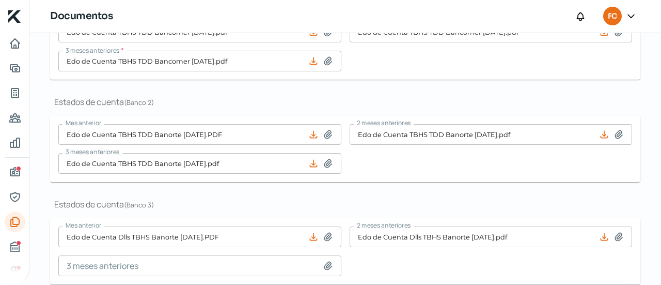
type input "C:\fakepath\Edo de Cuenta Dlls TBHS Banorte [DATE].pdf"
type input "Edo de Cuenta Dlls TBHS Banorte [DATE].pdf"
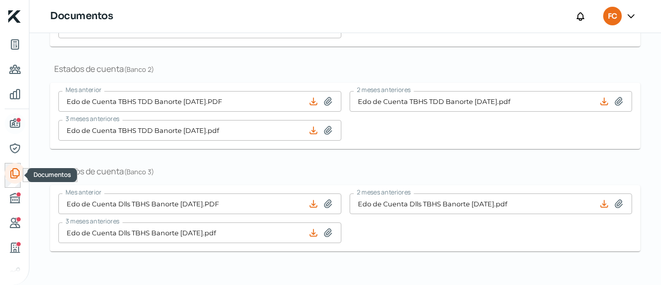
scroll to position [48, 0]
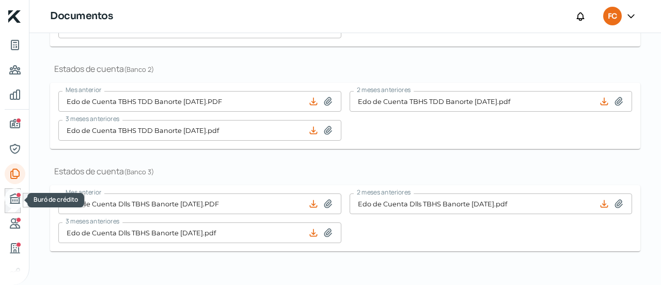
click at [17, 196] on div "Buró de crédito" at bounding box center [18, 194] width 5 height 5
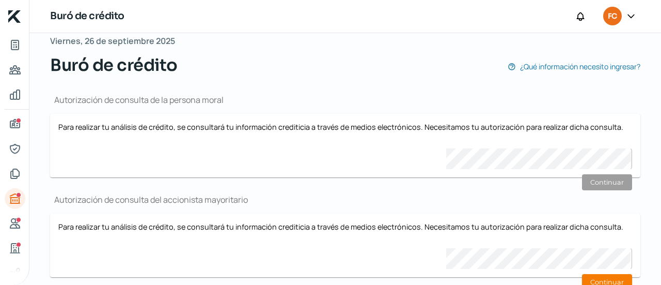
scroll to position [96, 0]
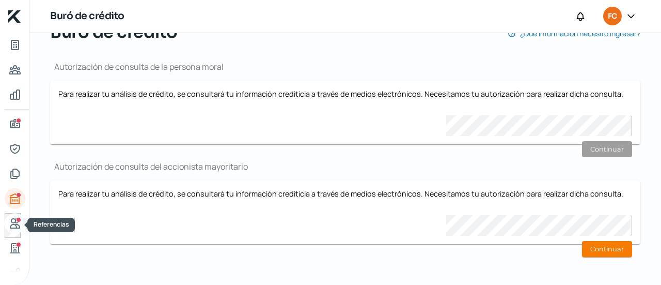
click at [15, 221] on icon "Referencias" at bounding box center [14, 222] width 9 height 9
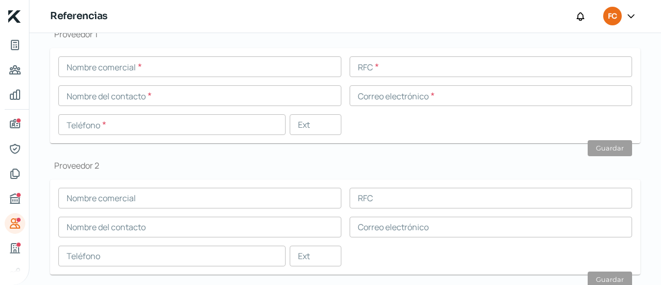
scroll to position [101, 0]
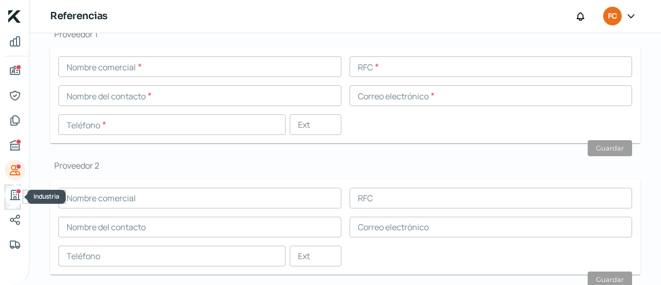
click at [18, 199] on icon "Industria" at bounding box center [14, 194] width 9 height 9
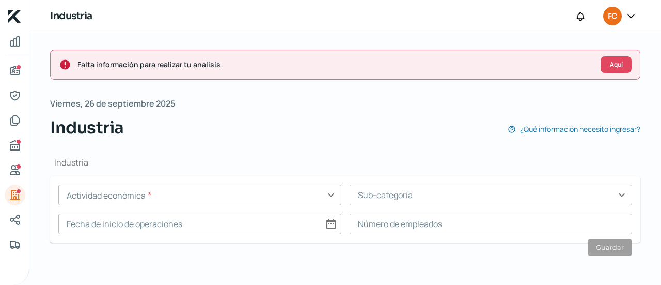
click at [332, 192] on input "text" at bounding box center [199, 194] width 283 height 21
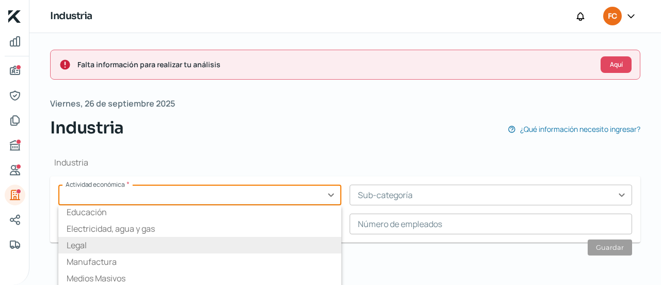
scroll to position [68, 0]
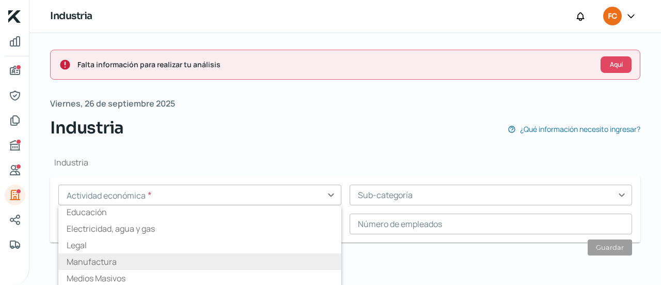
click at [227, 262] on li "Manufactura" at bounding box center [199, 261] width 283 height 17
type input "Manufactura"
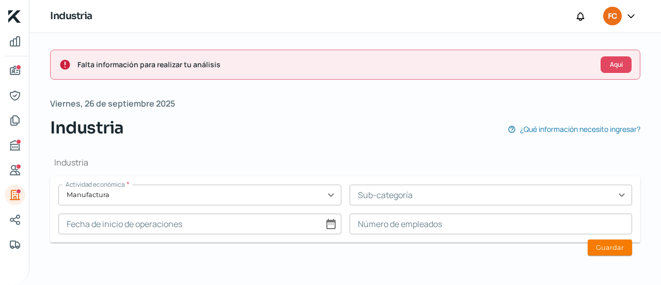
click at [457, 201] on input "text" at bounding box center [491, 194] width 283 height 21
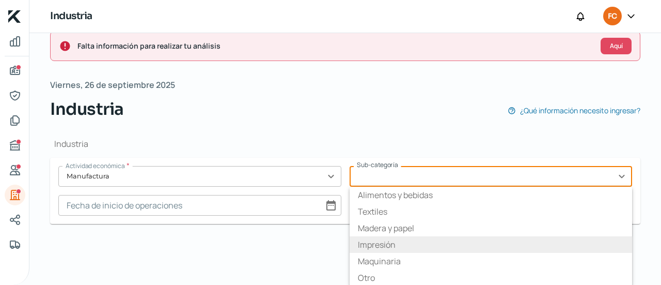
scroll to position [18, 0]
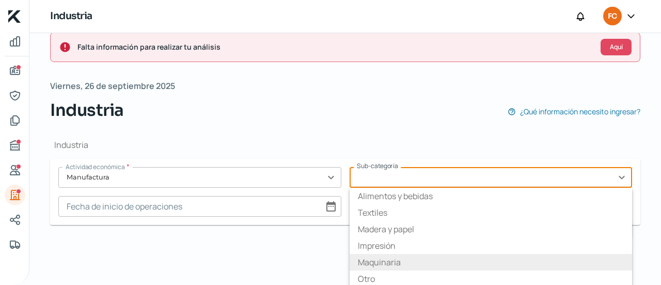
click at [425, 258] on li "Maquinaria" at bounding box center [491, 262] width 283 height 17
type input "Maquinaria"
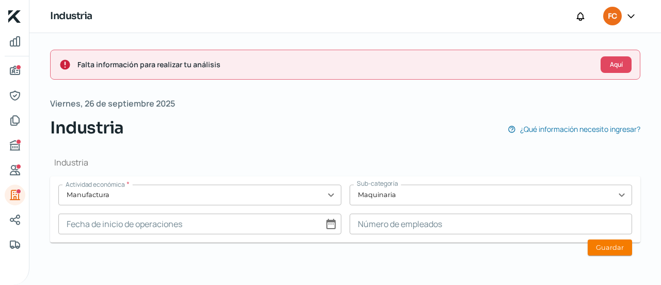
scroll to position [0, 0]
click at [332, 223] on input at bounding box center [199, 223] width 283 height 21
select select "8"
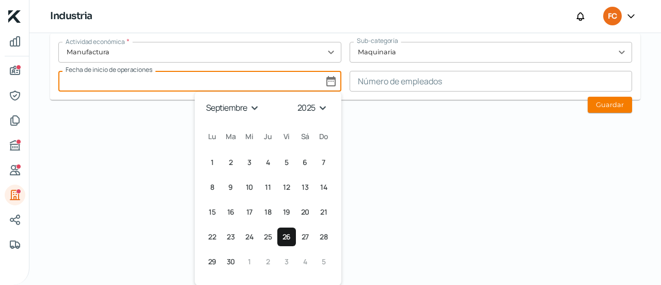
scroll to position [142, 0]
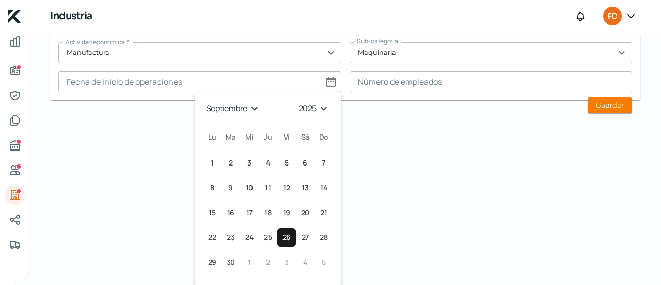
click at [323, 110] on select "1925 1926 1927 1928 1929 1930 1931 1932 1933 1934 1935 1936 1937 1938 1939 1940…" at bounding box center [314, 108] width 37 height 16
select select "2012"
click at [296, 100] on select "1925 1926 1927 1928 1929 1930 1931 1932 1933 1934 1935 1936 1937 1938 1939 1940…" at bounding box center [314, 108] width 37 height 16
click at [257, 107] on select "enero febrero marzo [PERSON_NAME] [PERSON_NAME] septiembre octubre noviembre di…" at bounding box center [233, 108] width 60 height 16
select select "11"
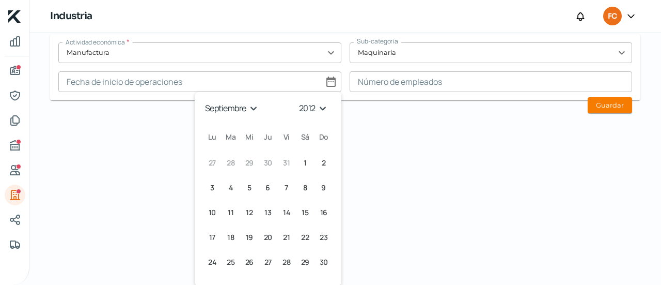
click at [203, 100] on select "enero febrero marzo [PERSON_NAME] [PERSON_NAME] septiembre octubre noviembre di…" at bounding box center [233, 108] width 60 height 16
click at [266, 217] on span "13" at bounding box center [267, 212] width 7 height 12
type input "[DATE]"
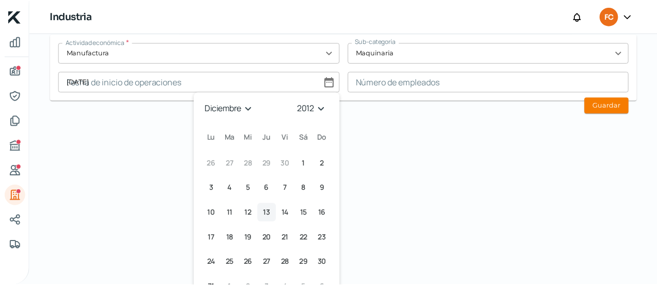
scroll to position [0, 0]
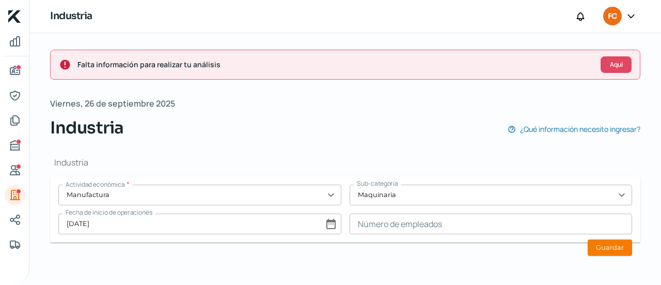
click at [435, 223] on input at bounding box center [491, 223] width 283 height 21
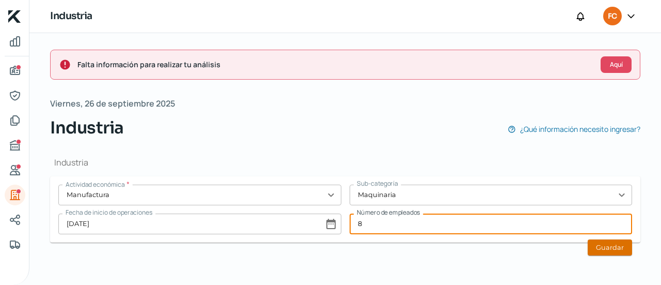
type input "8"
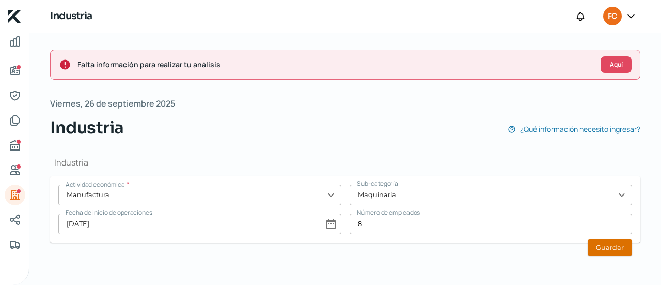
click at [600, 240] on button "Guardar" at bounding box center [610, 247] width 44 height 16
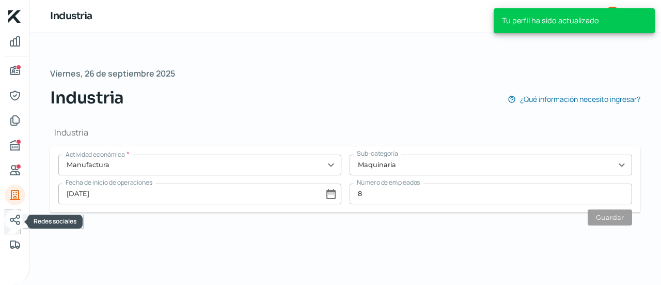
click at [11, 215] on icon "Redes sociales" at bounding box center [15, 219] width 12 height 12
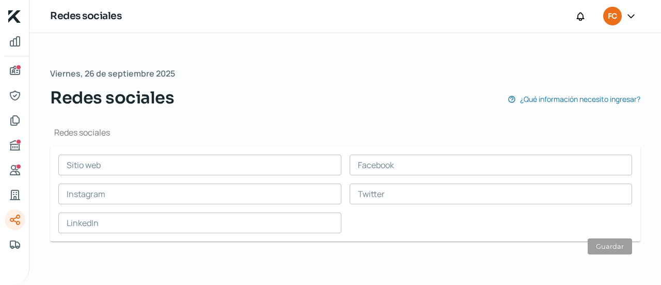
click at [242, 159] on input "text" at bounding box center [199, 164] width 283 height 21
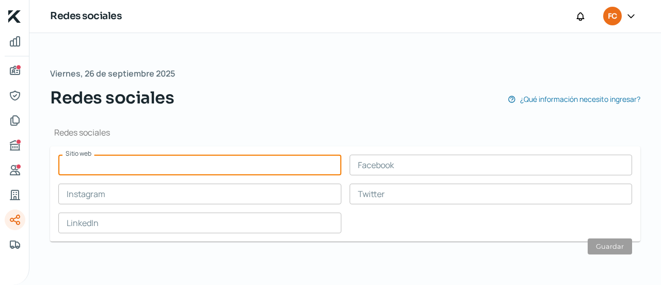
paste input "[URL][DOMAIN_NAME]"
type input "[URL][DOMAIN_NAME]"
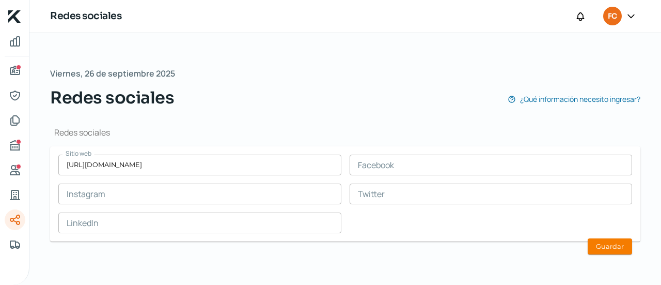
click at [388, 220] on div "Sitio web [URL][DOMAIN_NAME] Facebook Instagram Twitter LinkedIn" at bounding box center [345, 193] width 574 height 79
click at [611, 244] on button "Guardar" at bounding box center [610, 246] width 44 height 16
click at [19, 169] on icon "Referencias" at bounding box center [15, 170] width 12 height 12
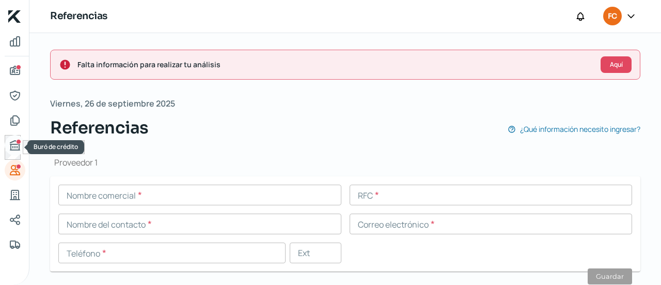
click at [17, 147] on icon "Buró de crédito" at bounding box center [14, 144] width 9 height 9
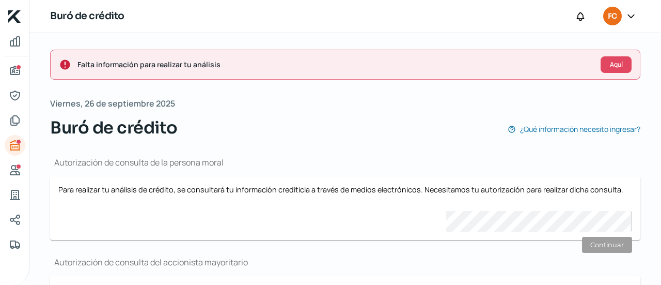
click at [624, 21] on div at bounding box center [631, 17] width 19 height 20
click at [628, 19] on icon at bounding box center [631, 16] width 10 height 10
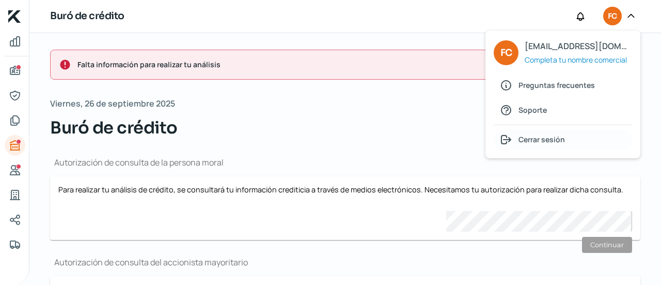
click at [544, 134] on span "Cerrar sesión" at bounding box center [542, 139] width 46 height 13
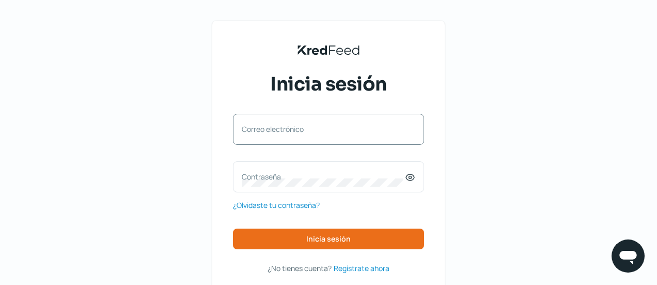
click at [332, 128] on label "Correo electrónico" at bounding box center [323, 129] width 163 height 10
click at [332, 130] on input "Correo electrónico" at bounding box center [329, 134] width 174 height 9
click at [291, 126] on label "Correo electrónico" at bounding box center [323, 129] width 163 height 10
click at [291, 130] on input "Correo electrónico" at bounding box center [329, 134] width 174 height 9
click at [287, 140] on div "Correo electrónico" at bounding box center [328, 129] width 191 height 31
